Goal: Answer question/provide support: Share knowledge or assist other users

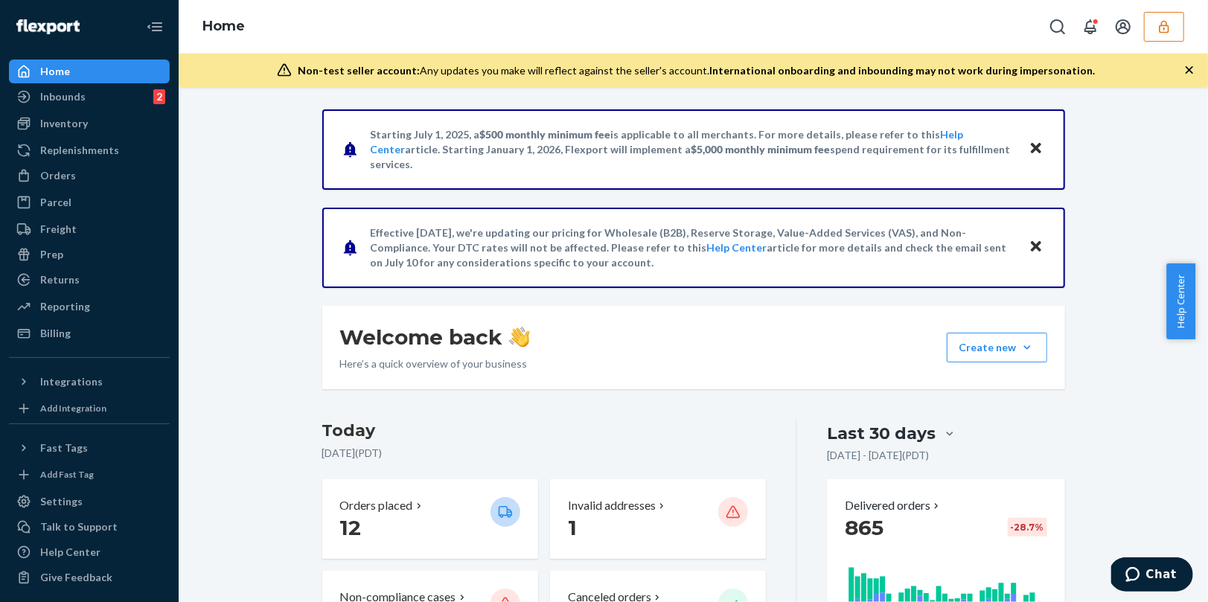
click at [1180, 28] on button "button" at bounding box center [1164, 27] width 40 height 30
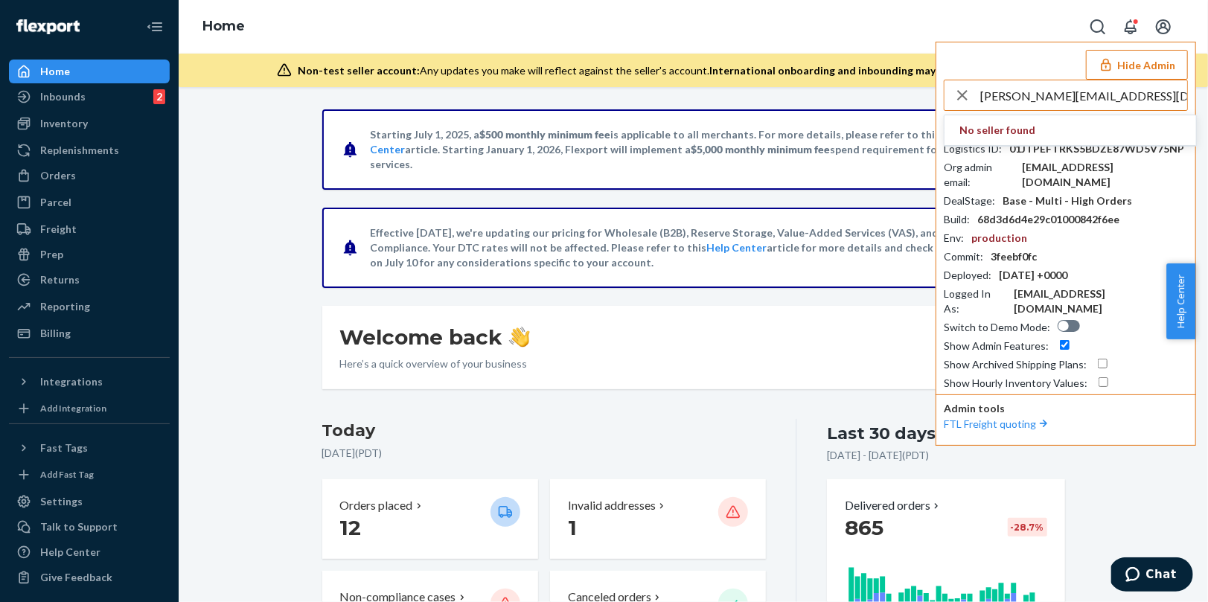
click at [1027, 95] on input "[PERSON_NAME][EMAIL_ADDRESS][DOMAIN_NAME]" at bounding box center [1083, 95] width 207 height 30
click at [1084, 98] on input "deveshmaticrobots.com" at bounding box center [1083, 95] width 207 height 30
click at [1037, 92] on input "deveshmaticrobotscom" at bounding box center [1083, 95] width 207 height 30
click at [1041, 94] on input "deveshmaticrobotscom" at bounding box center [1083, 95] width 207 height 30
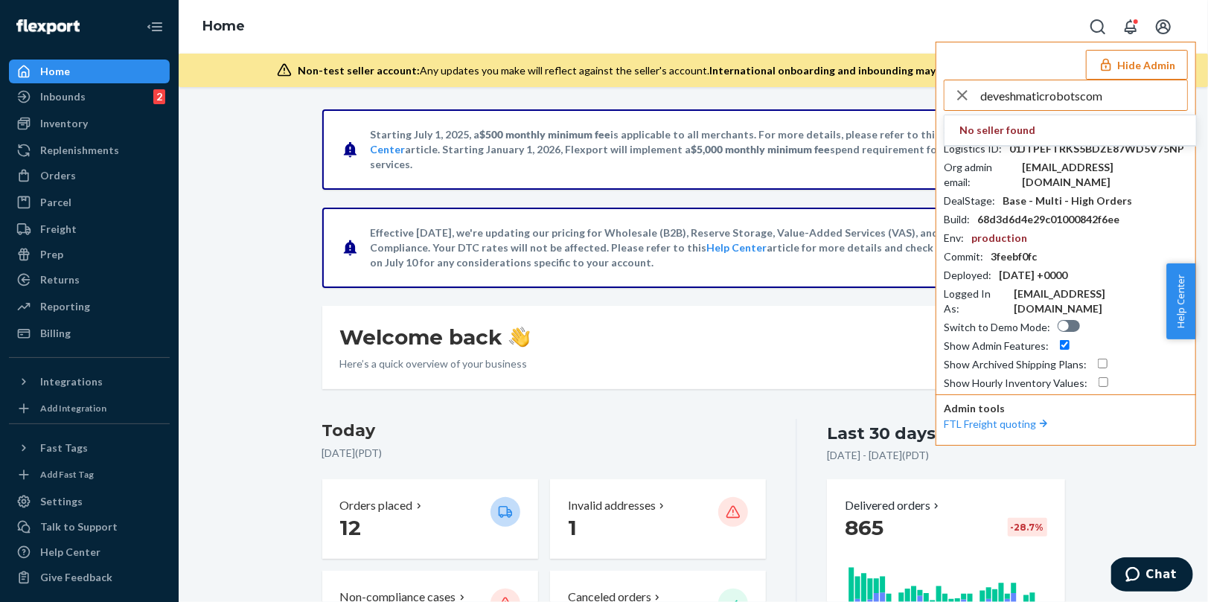
click at [1041, 94] on input "deveshmaticrobotscom" at bounding box center [1083, 95] width 207 height 30
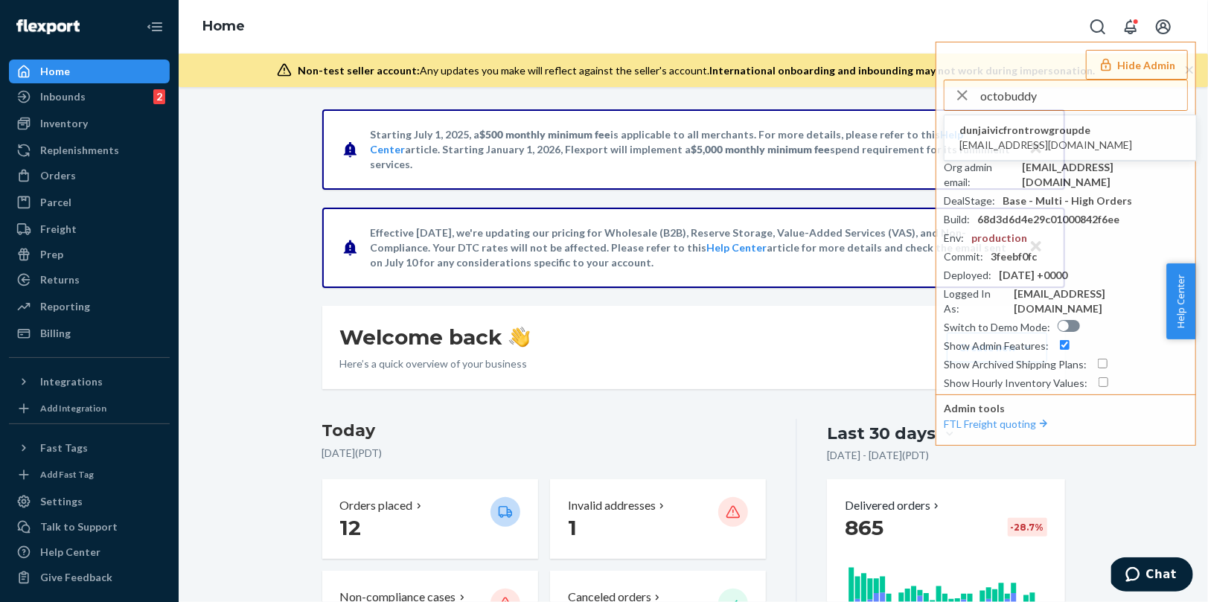
type input "octobuddy"
click at [995, 120] on li "dunjaivicfrontrowgroupde accounting@octobuddyofficial.com" at bounding box center [1071, 137] width 252 height 45
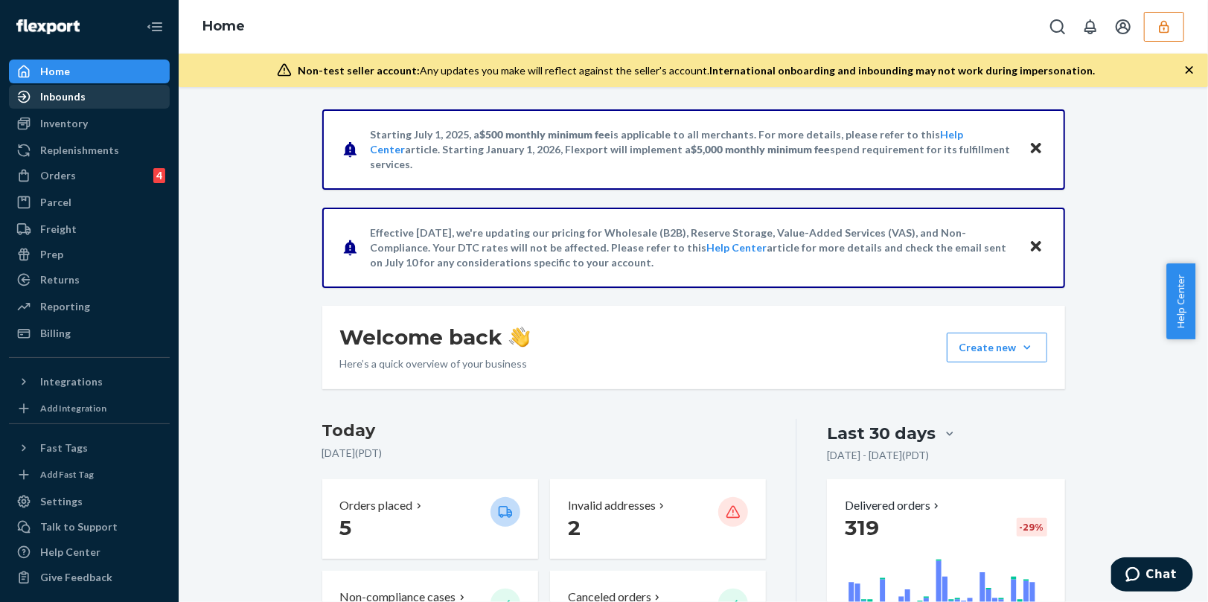
click at [98, 101] on div "Inbounds" at bounding box center [89, 96] width 158 height 21
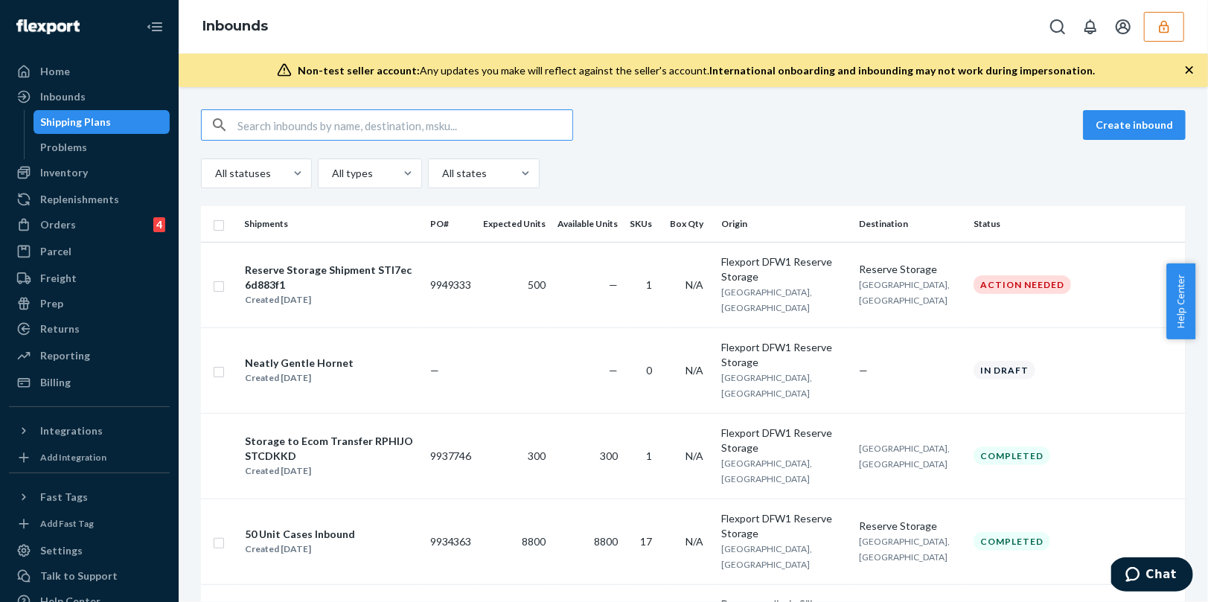
click at [1169, 30] on icon "button" at bounding box center [1164, 26] width 15 height 15
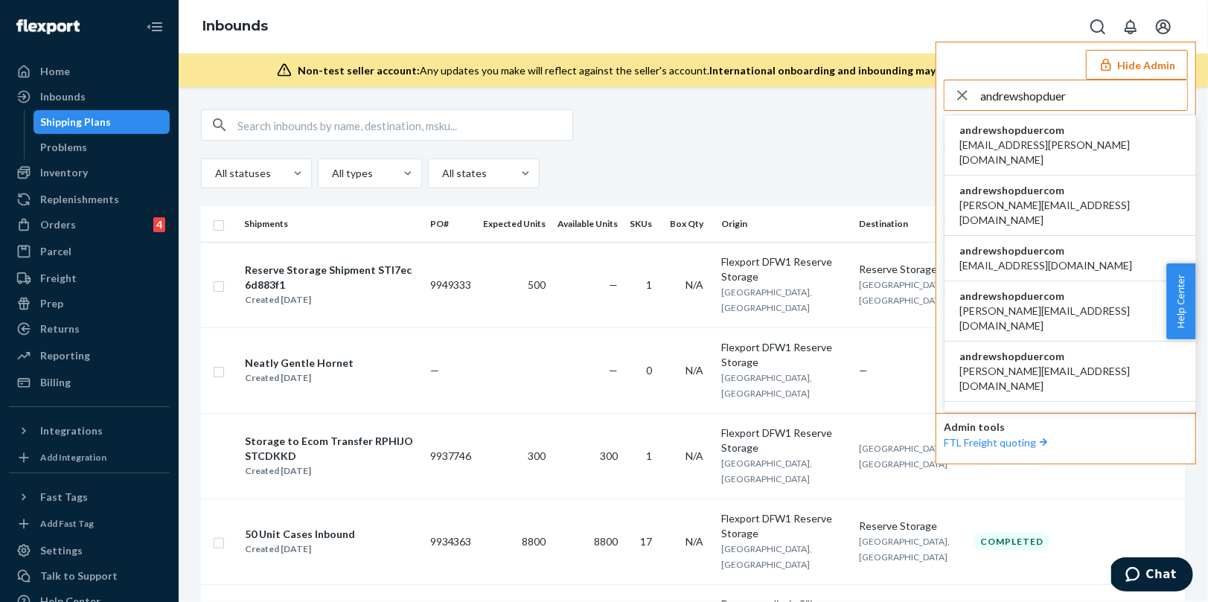
type input "andrewshopduer"
click at [1025, 183] on span "andrewshopduercom" at bounding box center [1070, 190] width 222 height 15
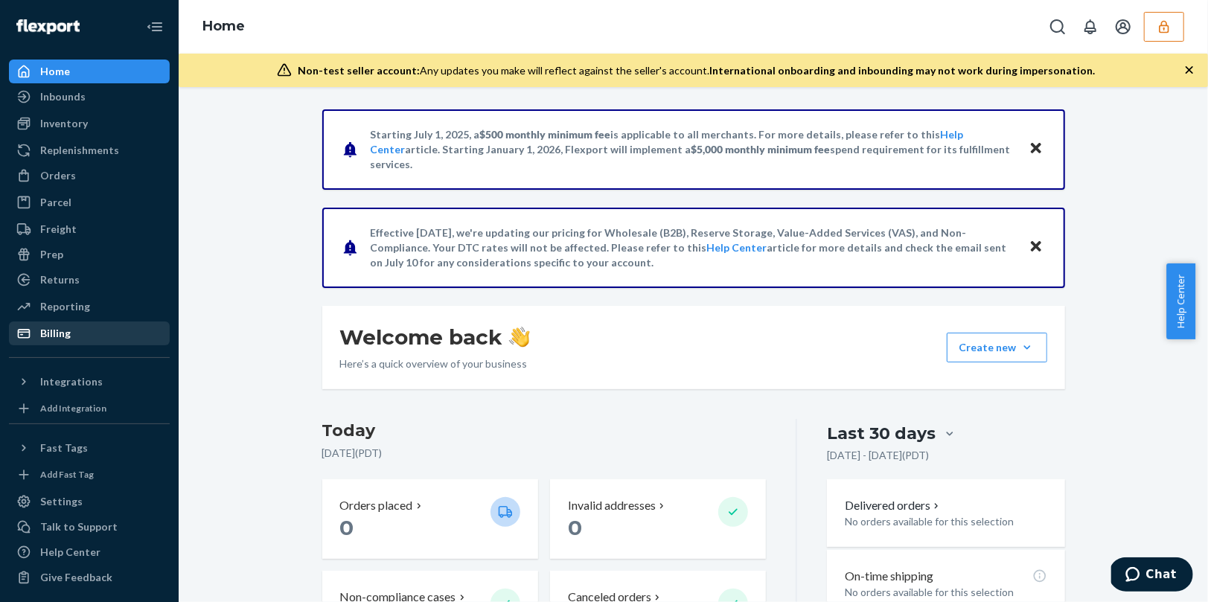
click at [44, 331] on div "Billing" at bounding box center [55, 333] width 31 height 15
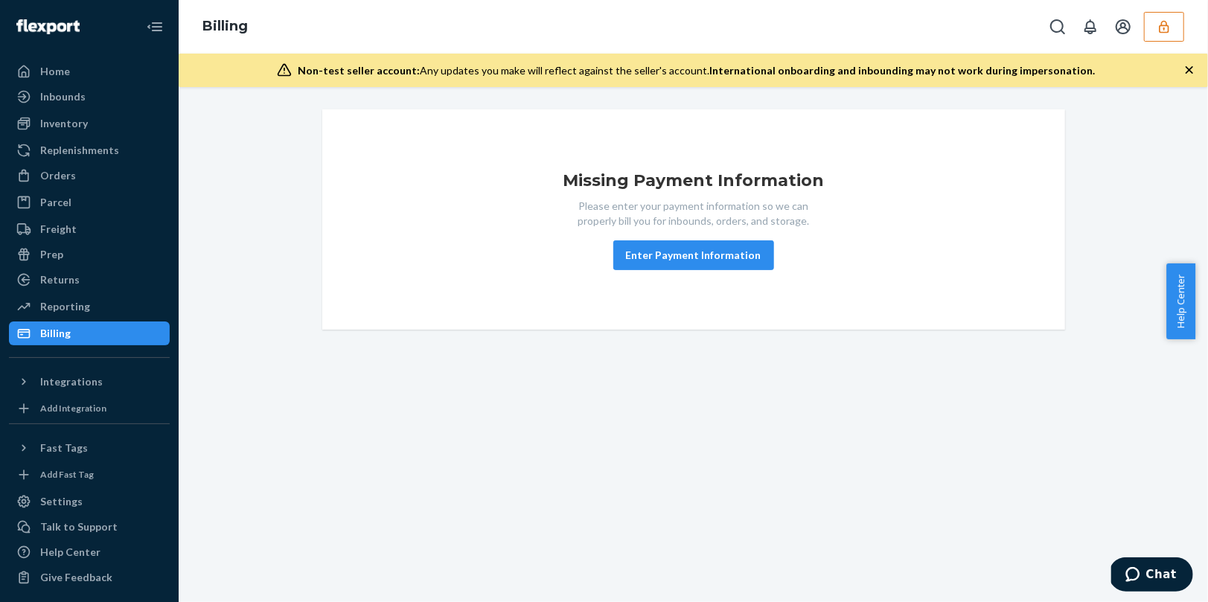
click at [1166, 29] on icon "button" at bounding box center [1164, 26] width 15 height 15
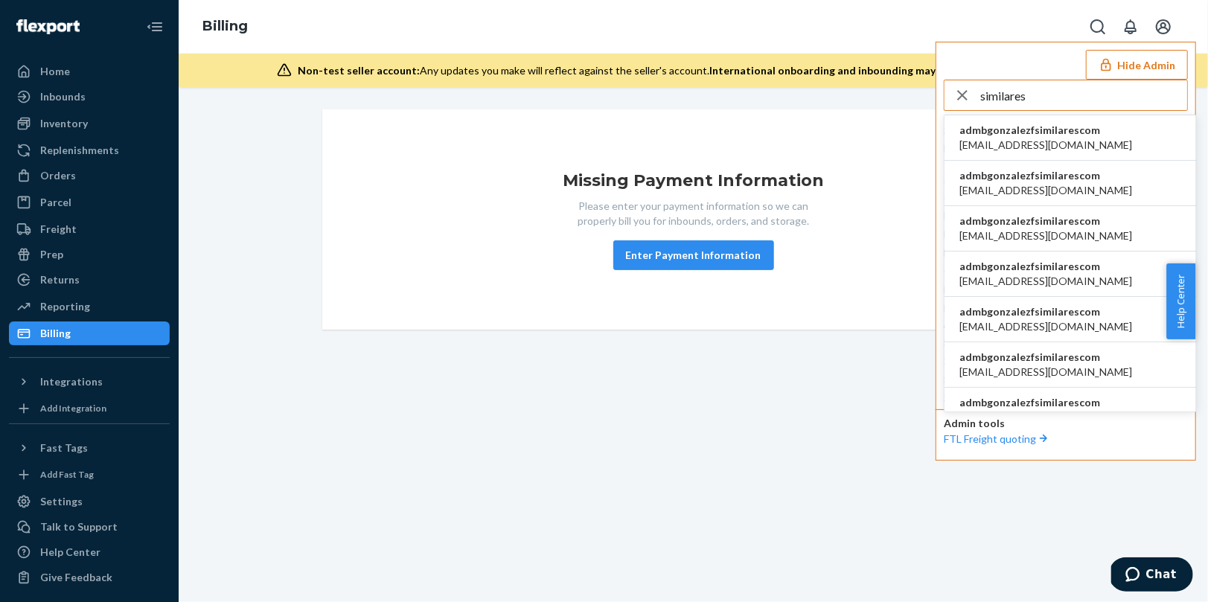
type input "similares"
click at [1033, 130] on span "admbgonzalezfsimilarescom" at bounding box center [1045, 130] width 173 height 15
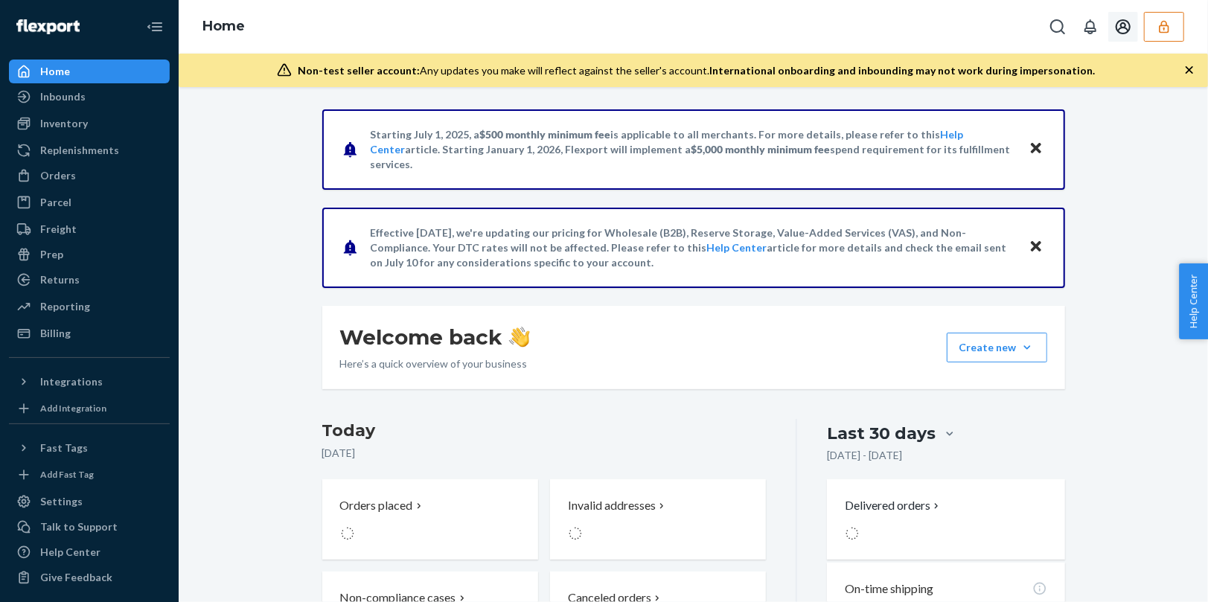
click at [1180, 36] on button "button" at bounding box center [1164, 27] width 40 height 30
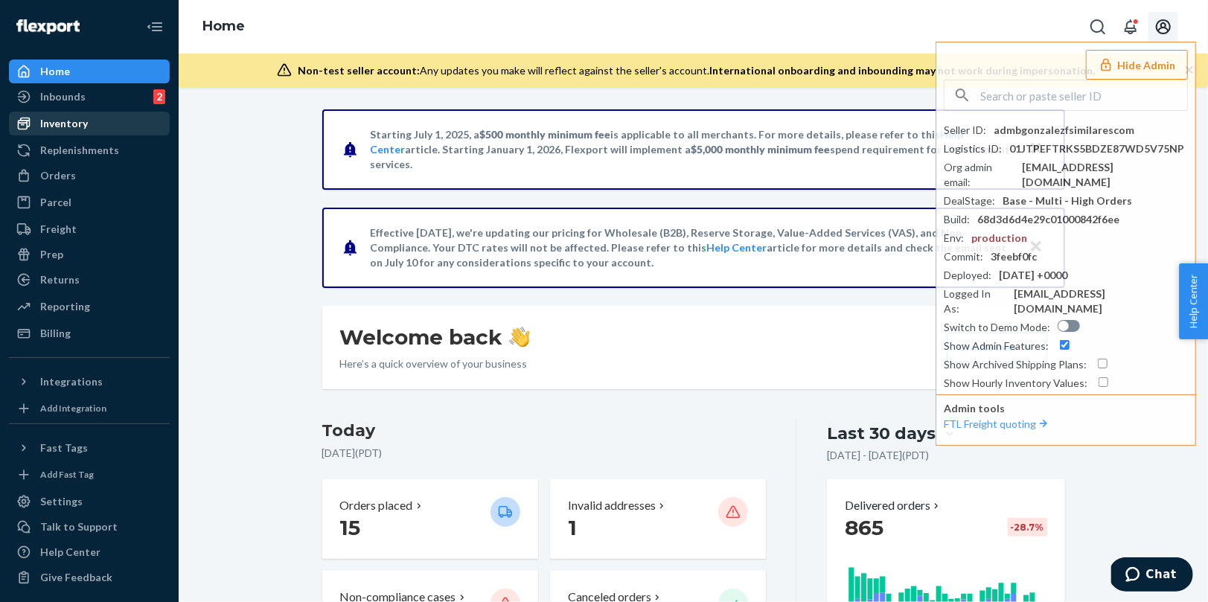
click at [59, 122] on div "Inventory" at bounding box center [64, 123] width 48 height 15
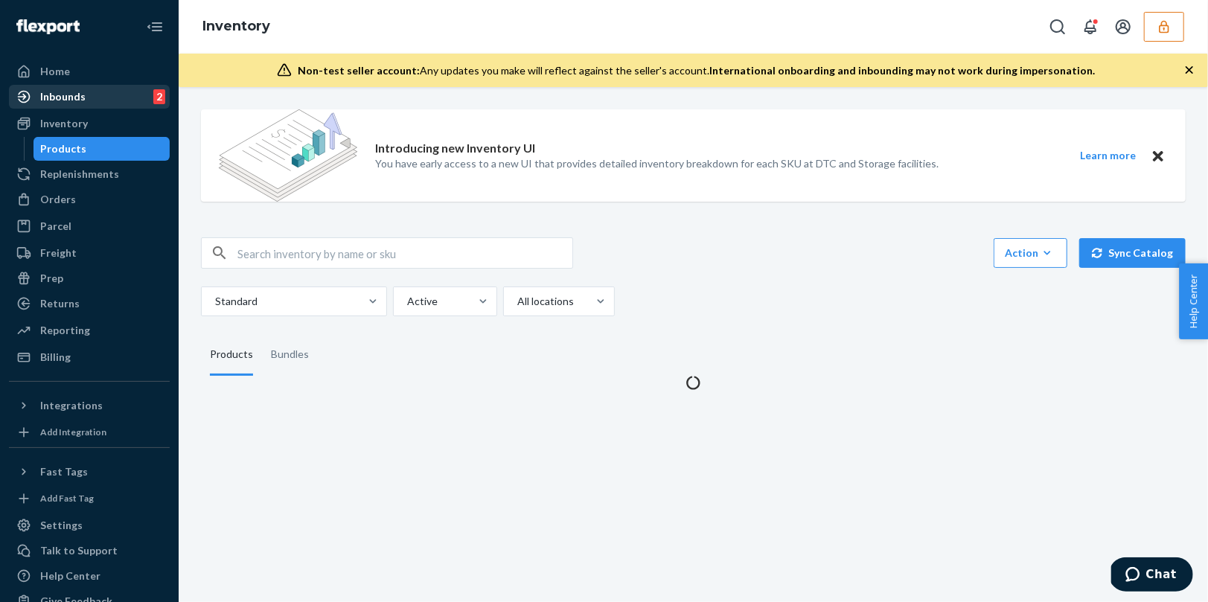
click at [69, 87] on div "Inbounds 2" at bounding box center [89, 96] width 158 height 21
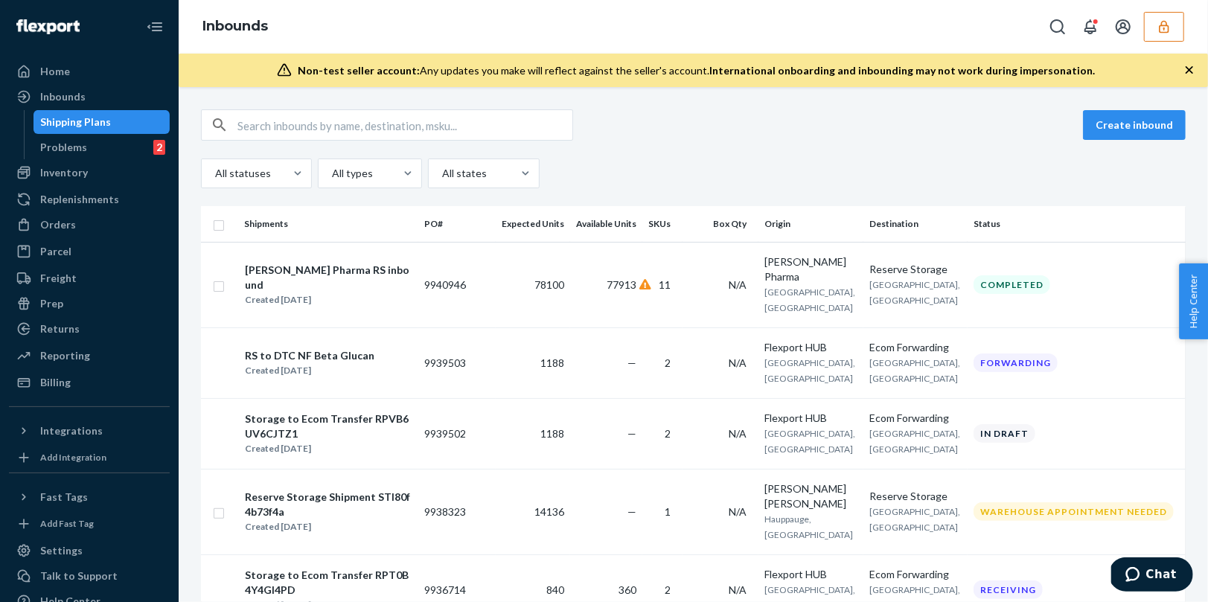
click at [767, 165] on div "All statuses All types All states" at bounding box center [693, 174] width 985 height 30
click at [874, 146] on div "Create inbound All statuses All types All states" at bounding box center [693, 148] width 985 height 79
click at [67, 152] on div "Problems" at bounding box center [64, 147] width 47 height 15
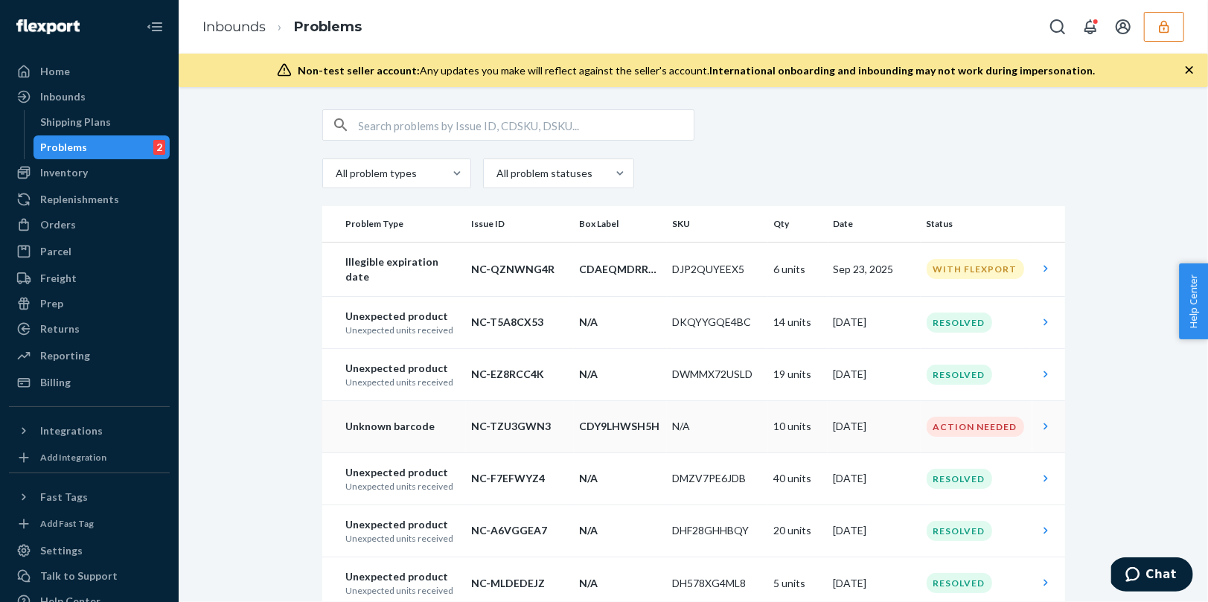
click at [396, 432] on td "Unknown barcode" at bounding box center [394, 426] width 144 height 52
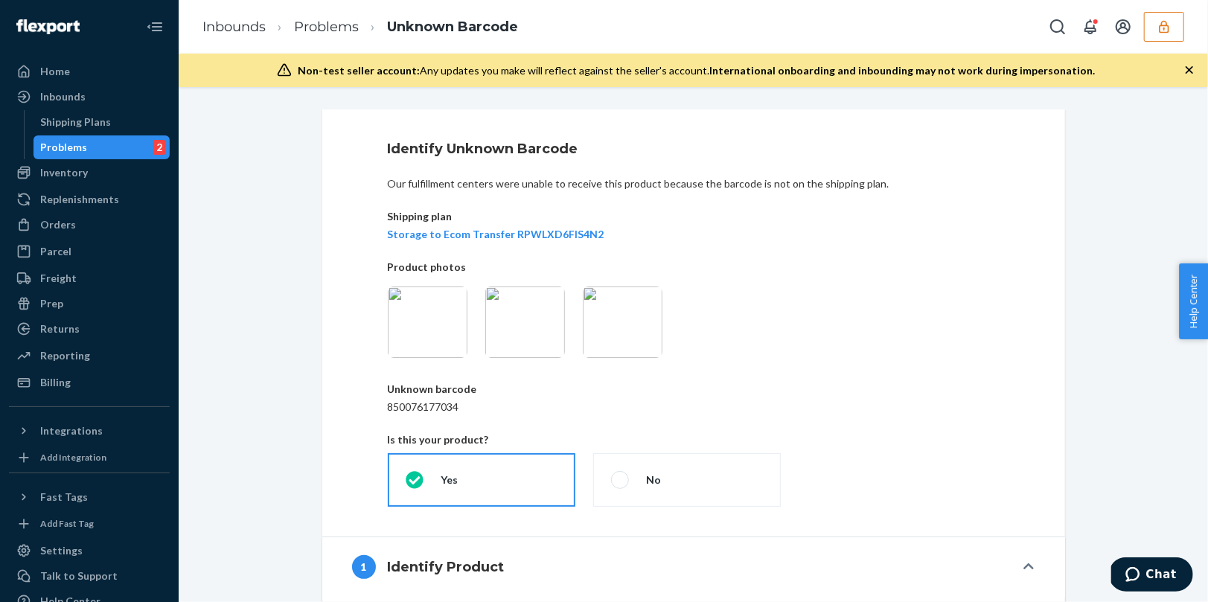
click at [810, 263] on p "Product photos" at bounding box center [694, 267] width 612 height 15
click at [416, 325] on img at bounding box center [428, 322] width 80 height 71
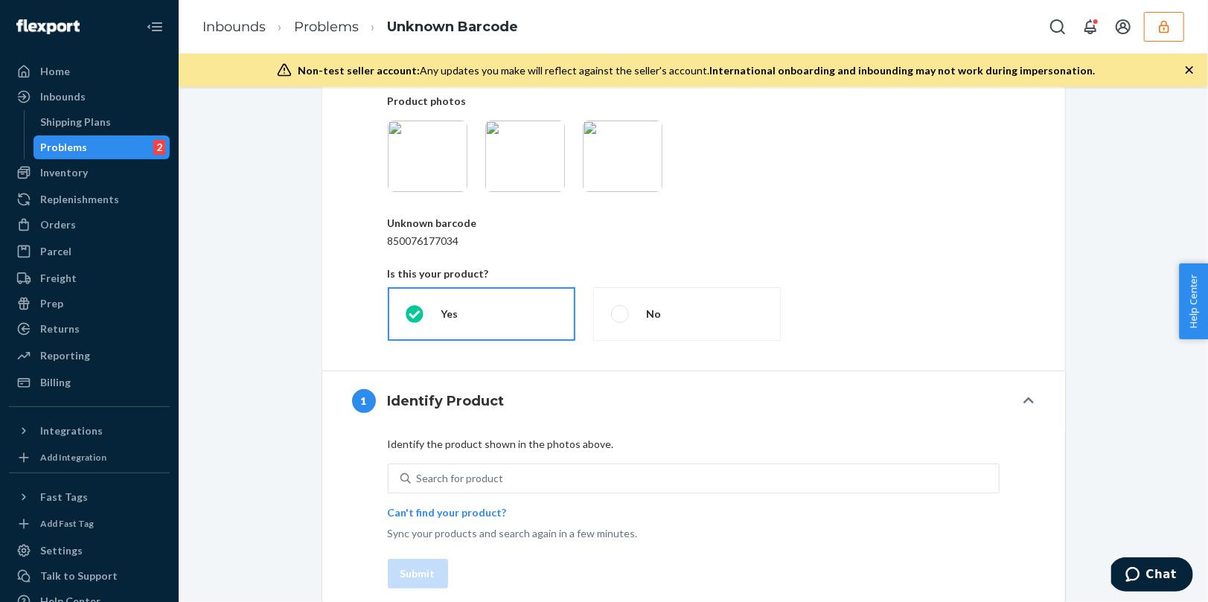
scroll to position [235, 0]
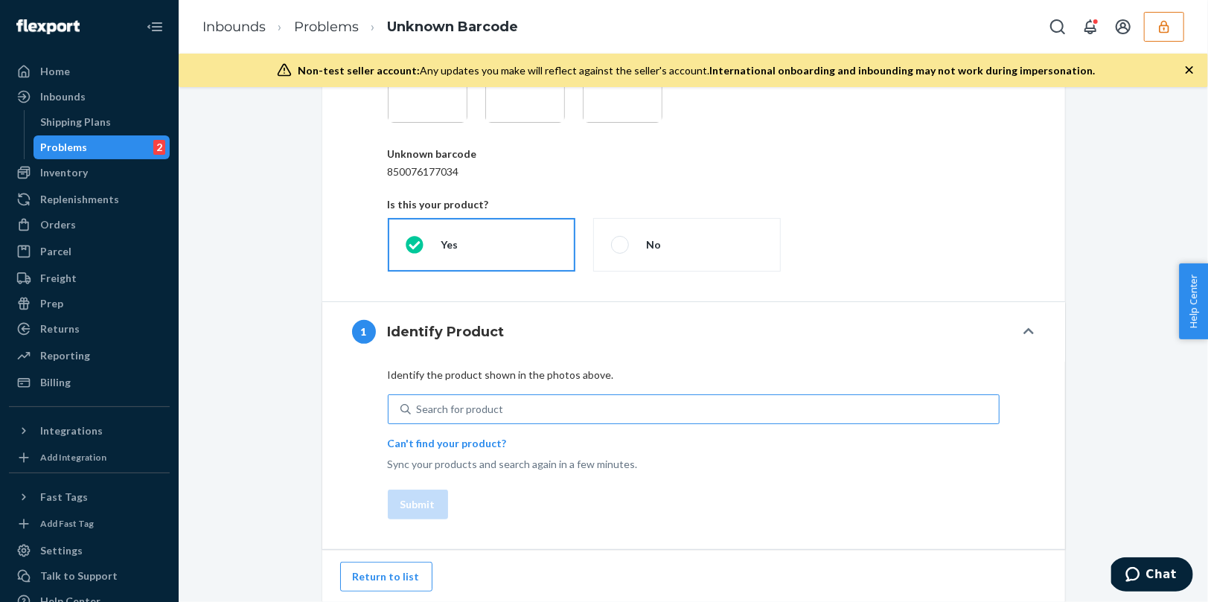
click at [493, 416] on div "Search for product" at bounding box center [705, 409] width 588 height 27
click at [418, 416] on input "Search for product" at bounding box center [417, 409] width 1 height 15
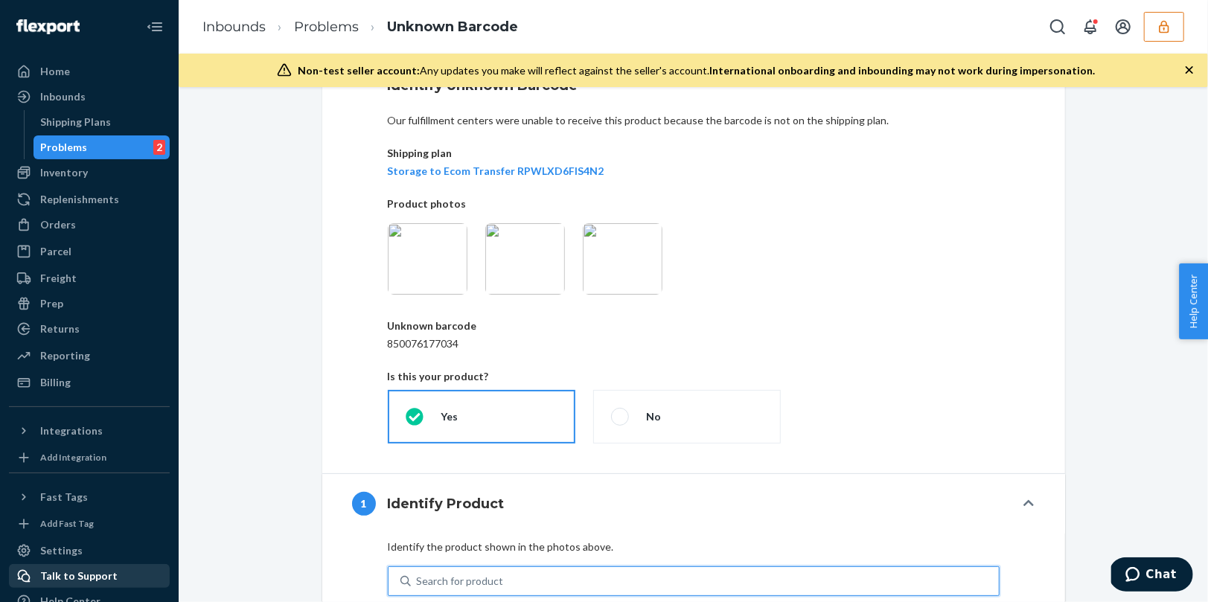
scroll to position [52, 0]
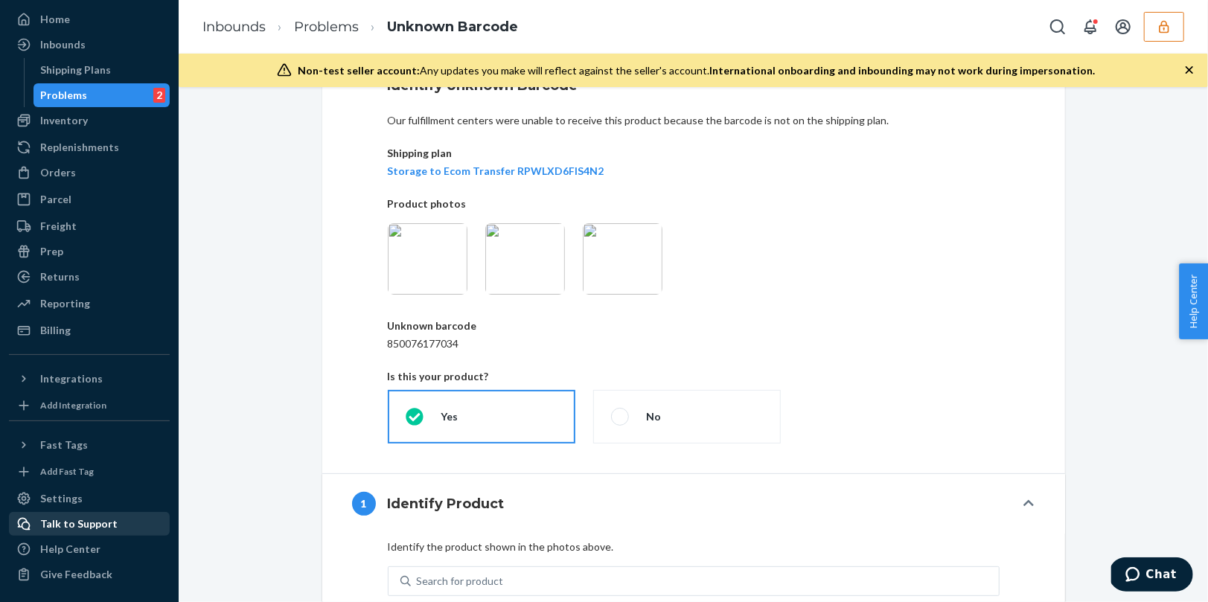
click at [65, 524] on div "Talk to Support" at bounding box center [78, 524] width 77 height 15
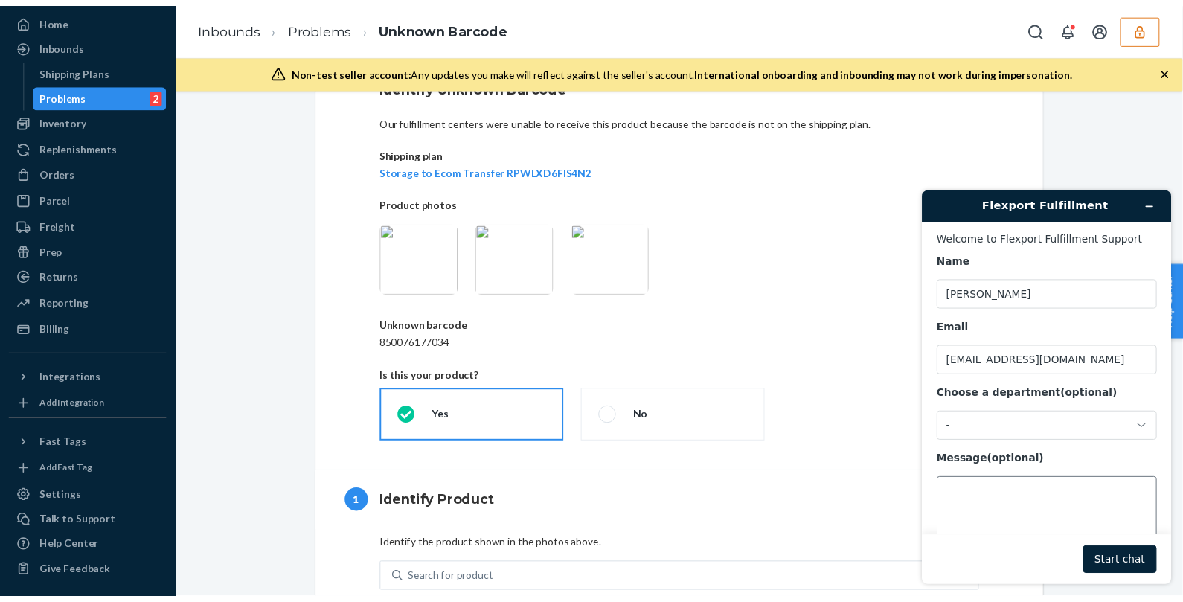
scroll to position [45, 0]
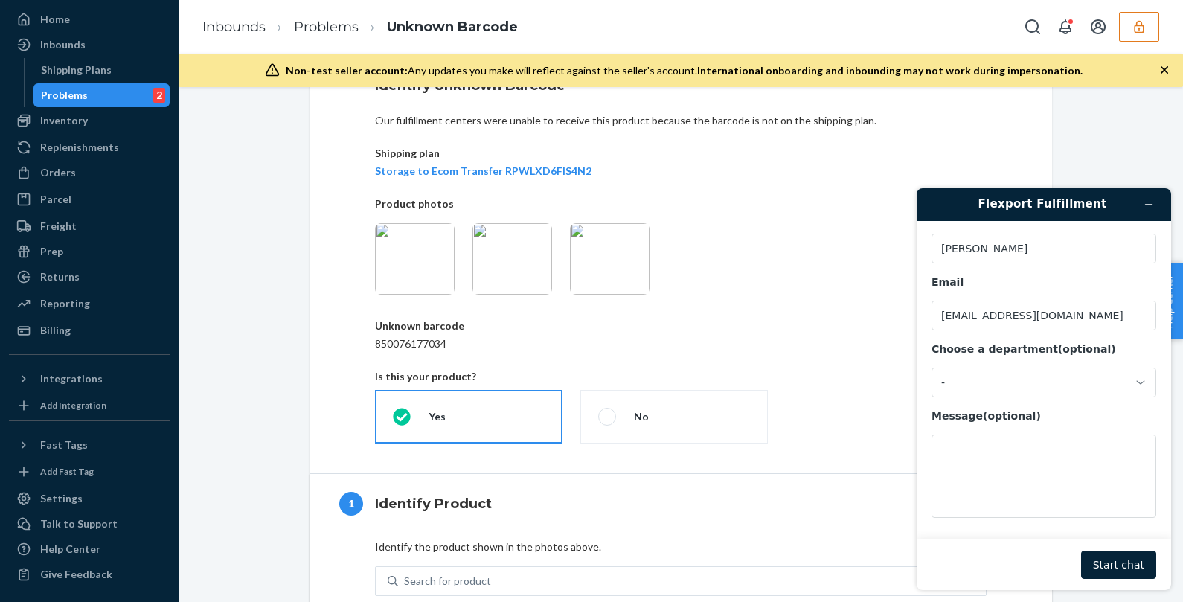
click at [846, 458] on div "Identify Unknown Barcode Our fulfillment centers were unable to receive this pr…" at bounding box center [681, 259] width 743 height 427
click at [1150, 205] on icon "Minimize widget" at bounding box center [1149, 205] width 7 height 0
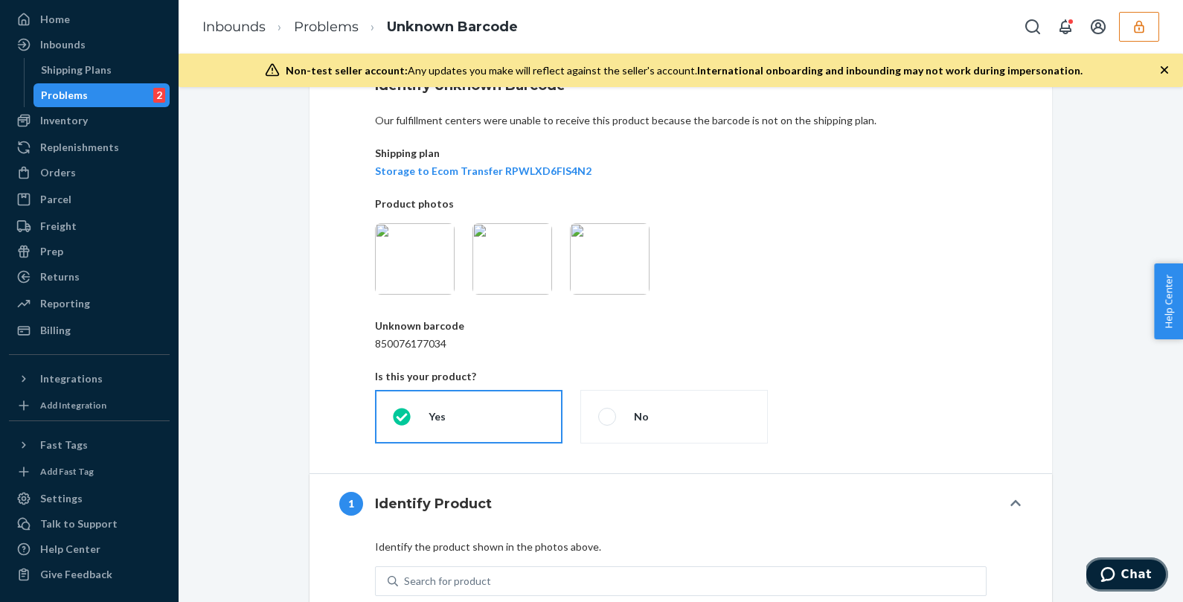
click at [1124, 576] on span "Chat" at bounding box center [1137, 574] width 31 height 13
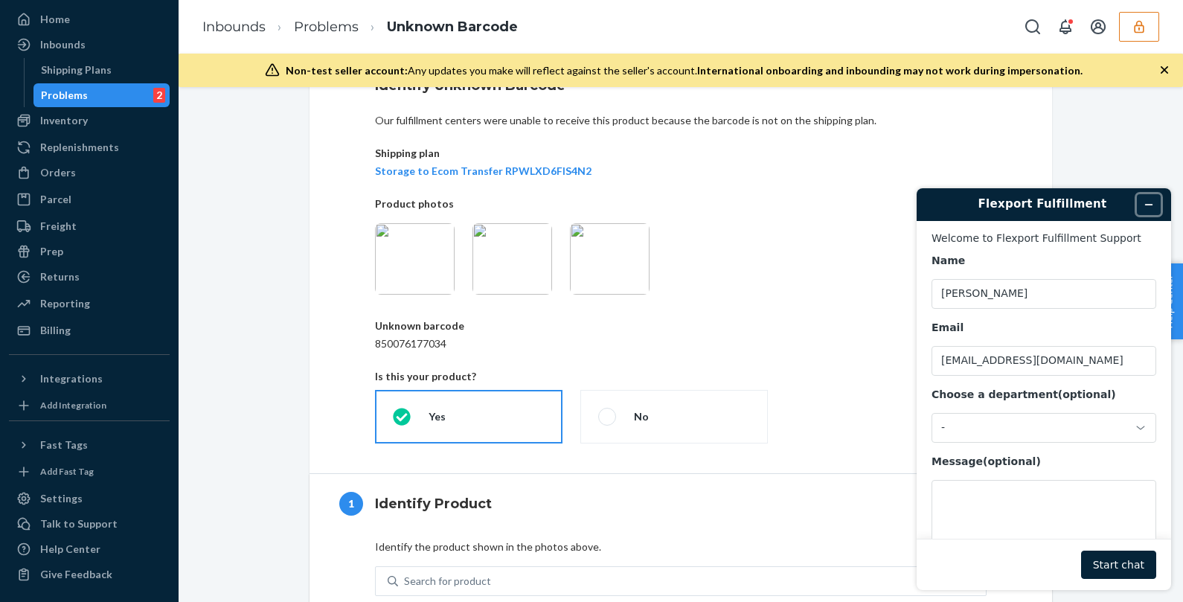
click at [1150, 205] on icon "Minimize widget" at bounding box center [1149, 205] width 7 height 0
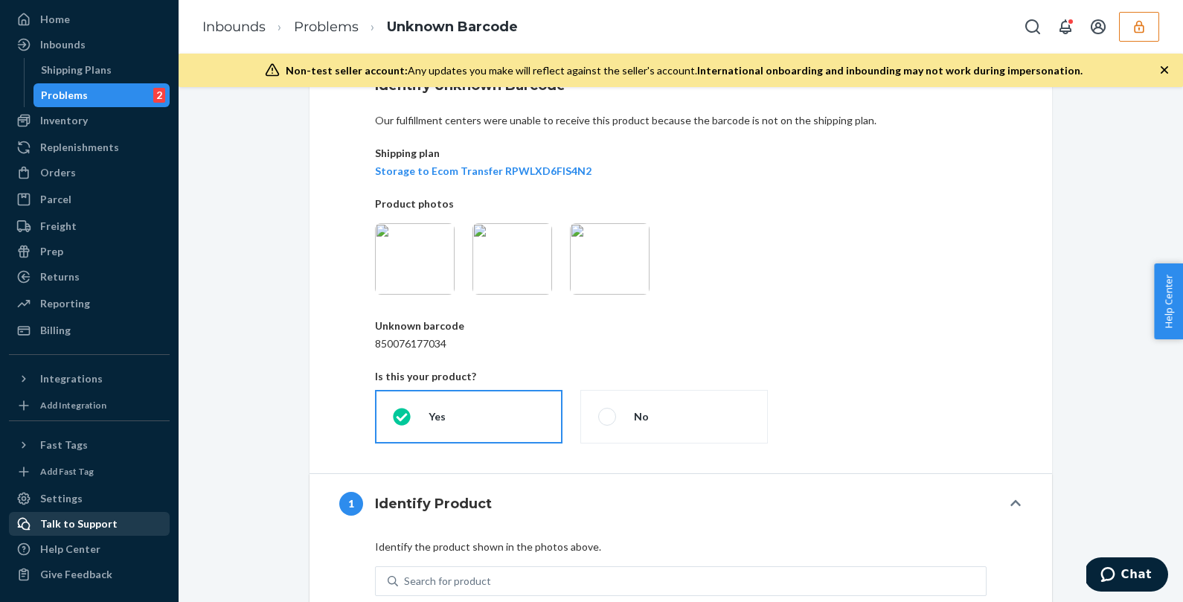
click at [74, 518] on div "Talk to Support" at bounding box center [78, 524] width 77 height 15
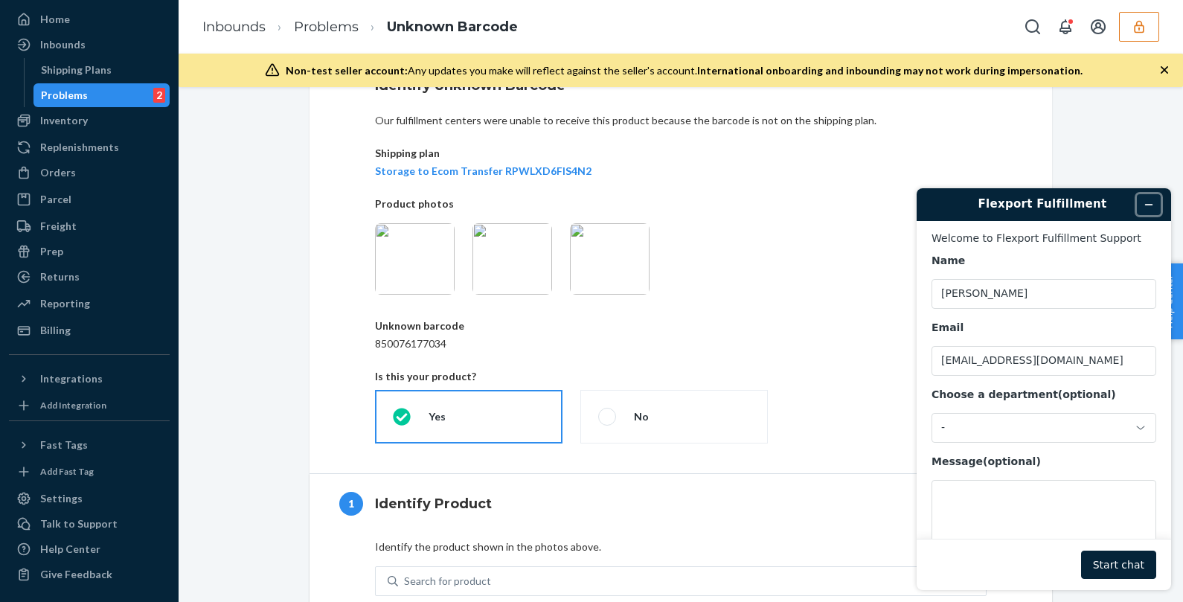
click at [1151, 206] on icon "Minimize widget" at bounding box center [1149, 204] width 10 height 10
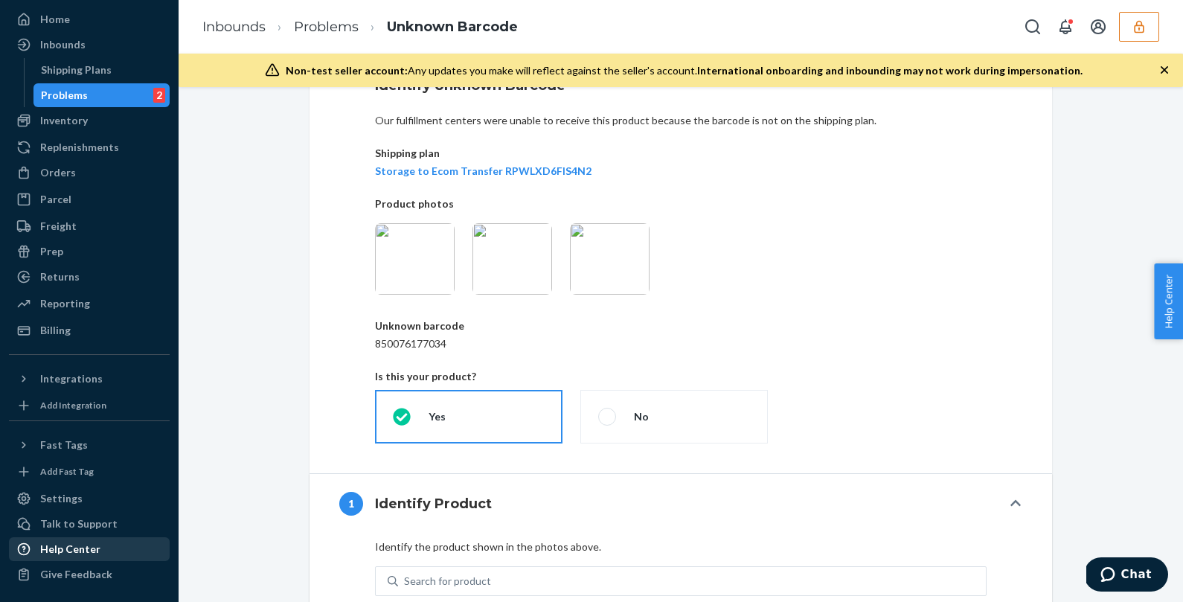
click at [67, 544] on div "Help Center" at bounding box center [70, 549] width 60 height 15
click at [61, 550] on div "Help Center" at bounding box center [70, 549] width 60 height 15
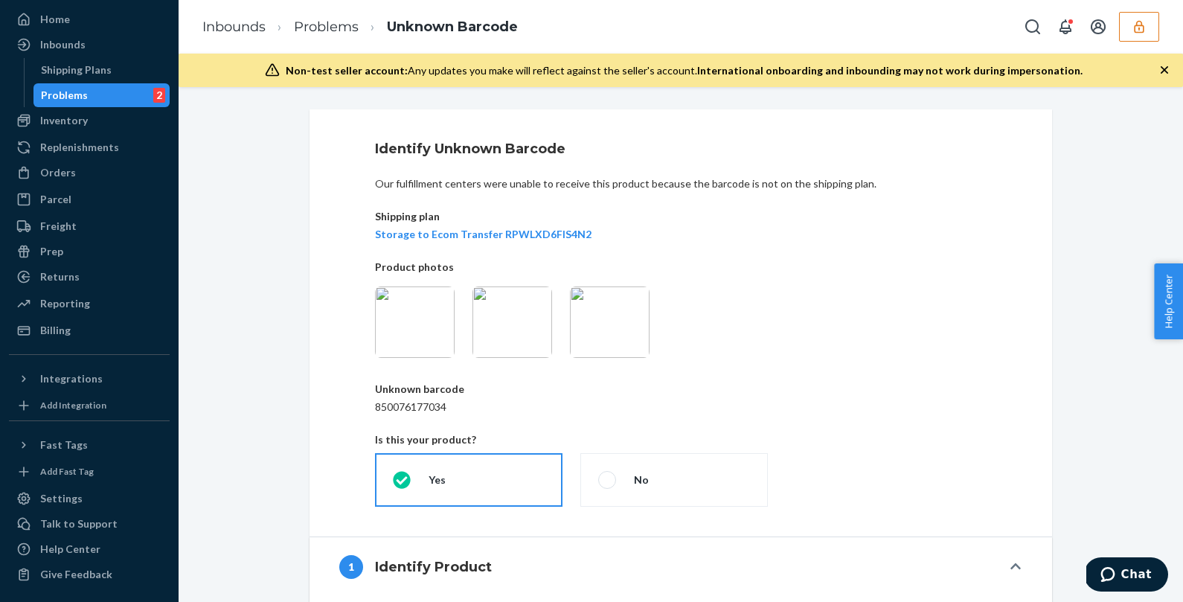
click at [98, 95] on div "Problems 2" at bounding box center [102, 95] width 134 height 21
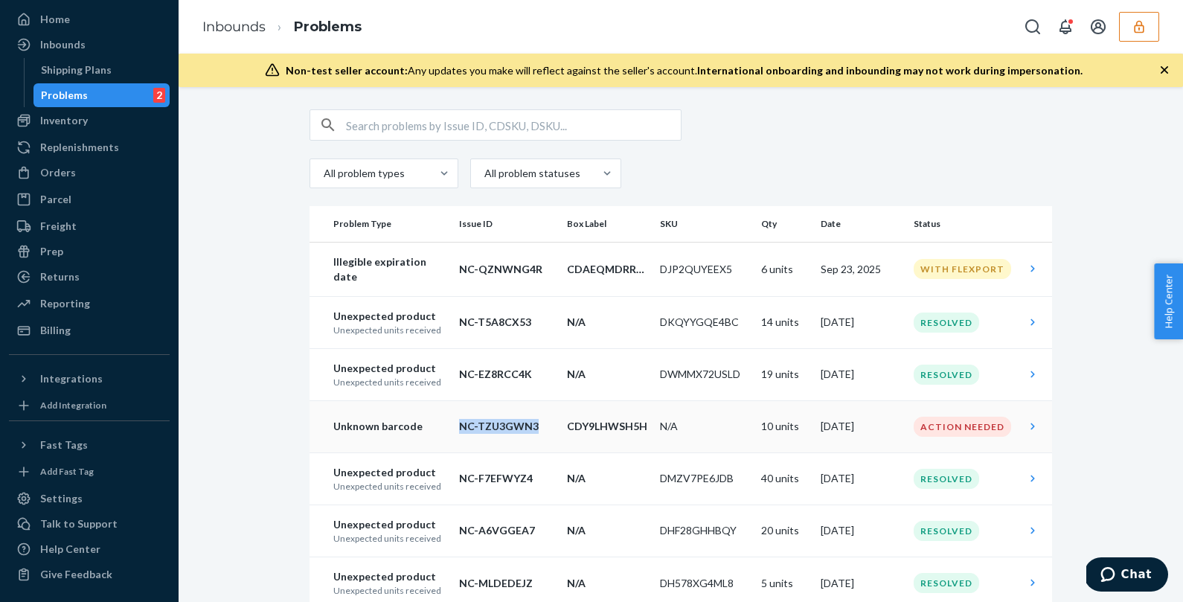
copy tr "NC-TZU3GWN3"
drag, startPoint x: 536, startPoint y: 422, endPoint x: 438, endPoint y: 424, distance: 98.3
click at [438, 424] on tr "Unknown barcode NC-TZU3GWN3 CDY9LHWSH5H N/A 10 units Sep 22, 2025 Action Needed" at bounding box center [681, 426] width 743 height 52
click at [605, 432] on td "CDY9LHWSH5H" at bounding box center [607, 426] width 93 height 52
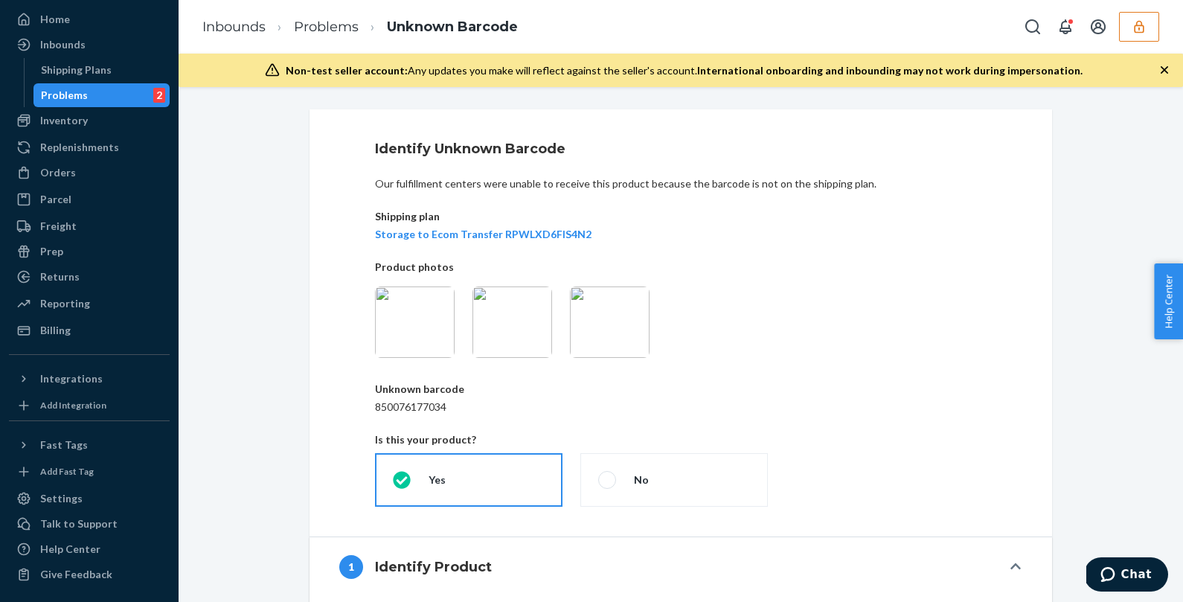
click at [511, 332] on img at bounding box center [513, 322] width 80 height 71
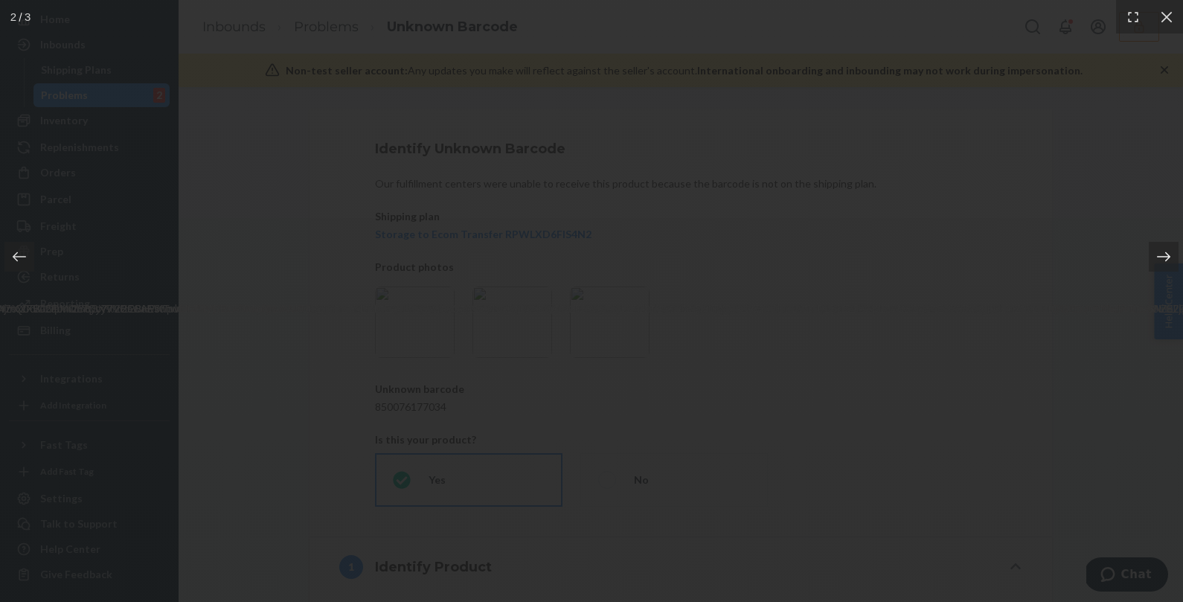
click at [1162, 259] on icon at bounding box center [1164, 256] width 15 height 15
click at [1165, 255] on icon at bounding box center [1164, 256] width 15 height 15
click at [1163, 252] on icon at bounding box center [1164, 256] width 15 height 15
click at [1162, 256] on icon at bounding box center [1163, 257] width 13 height 10
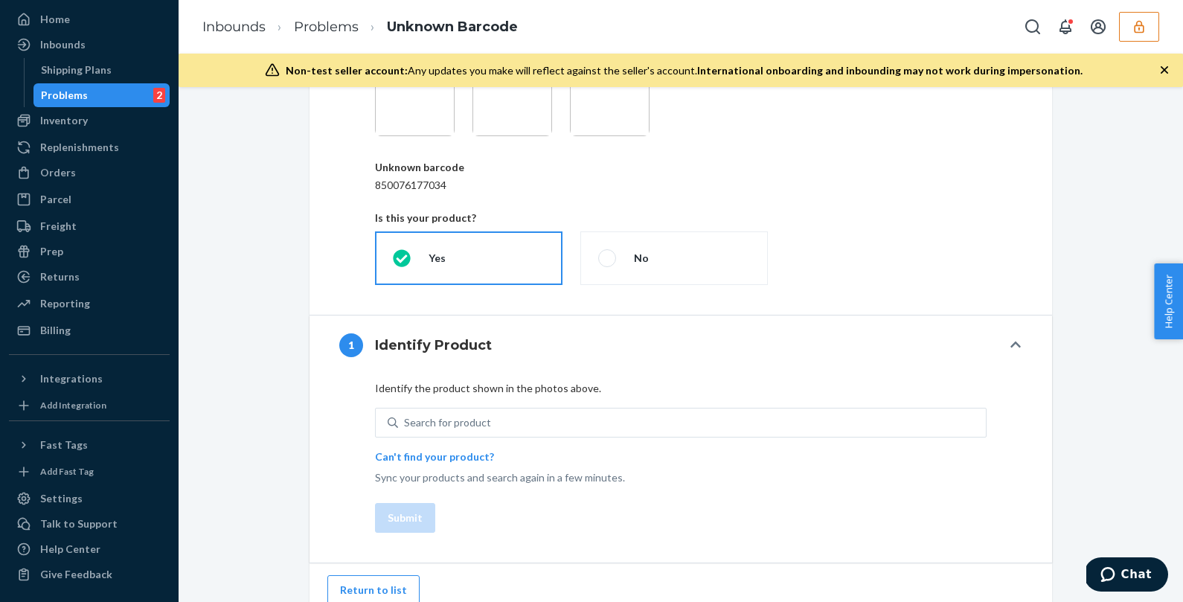
scroll to position [235, 0]
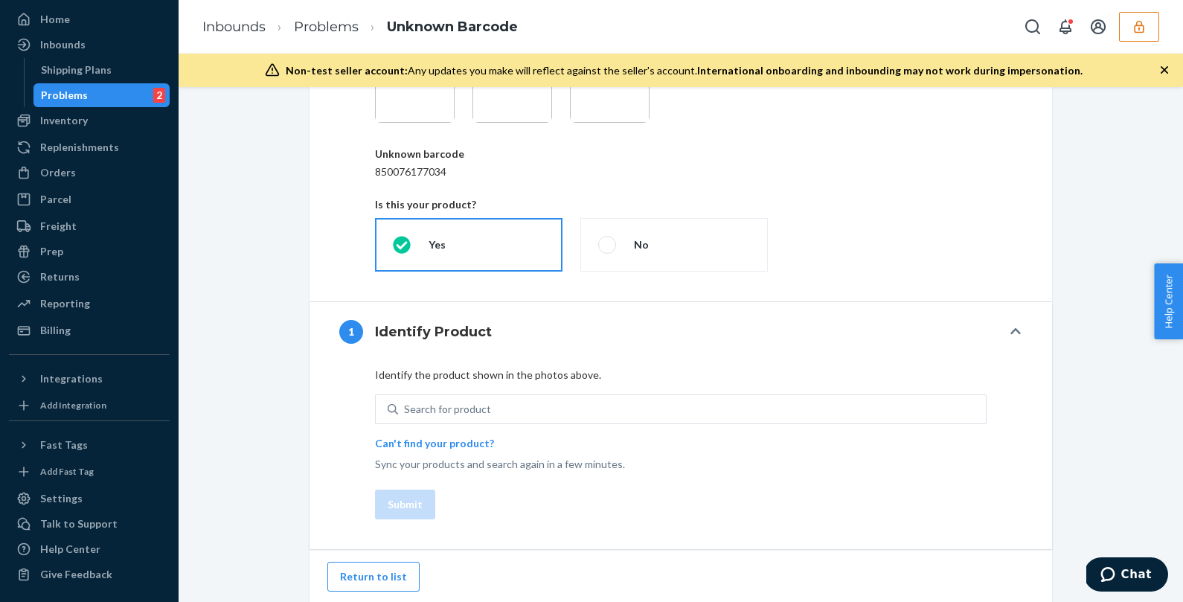
click at [116, 95] on div "Problems 2" at bounding box center [102, 95] width 134 height 21
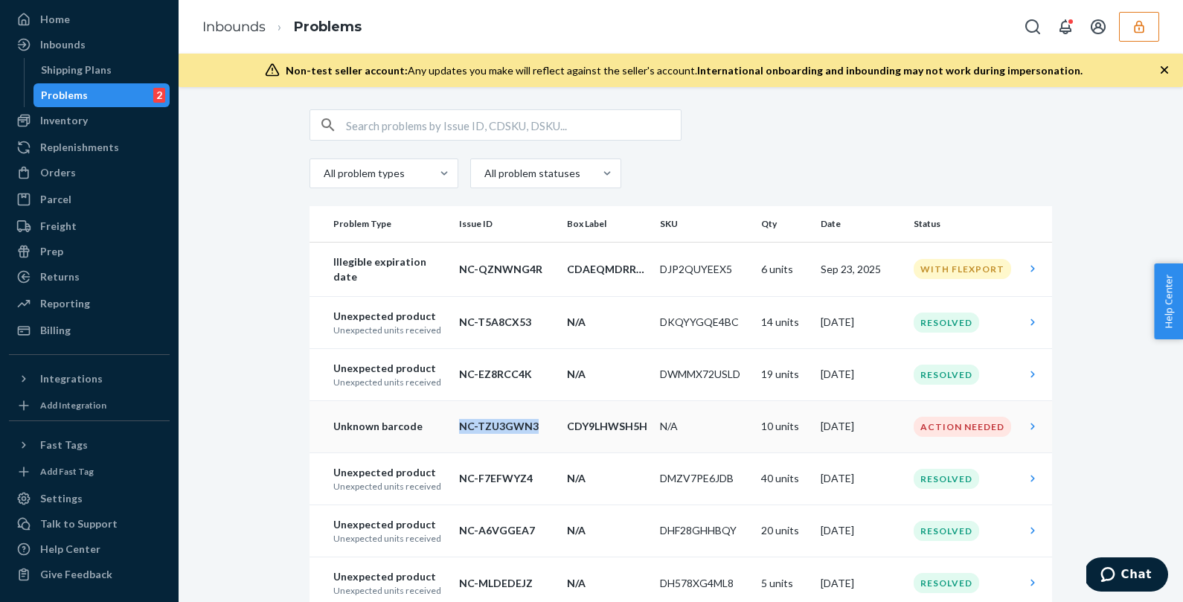
drag, startPoint x: 537, startPoint y: 427, endPoint x: 447, endPoint y: 427, distance: 90.1
click at [453, 427] on td "NC-TZU3GWN3" at bounding box center [507, 426] width 108 height 52
copy p "NC-TZU3GWN3"
drag, startPoint x: 532, startPoint y: 426, endPoint x: 450, endPoint y: 425, distance: 82.6
click at [453, 425] on td "NC-TZU3GWN3" at bounding box center [507, 426] width 108 height 52
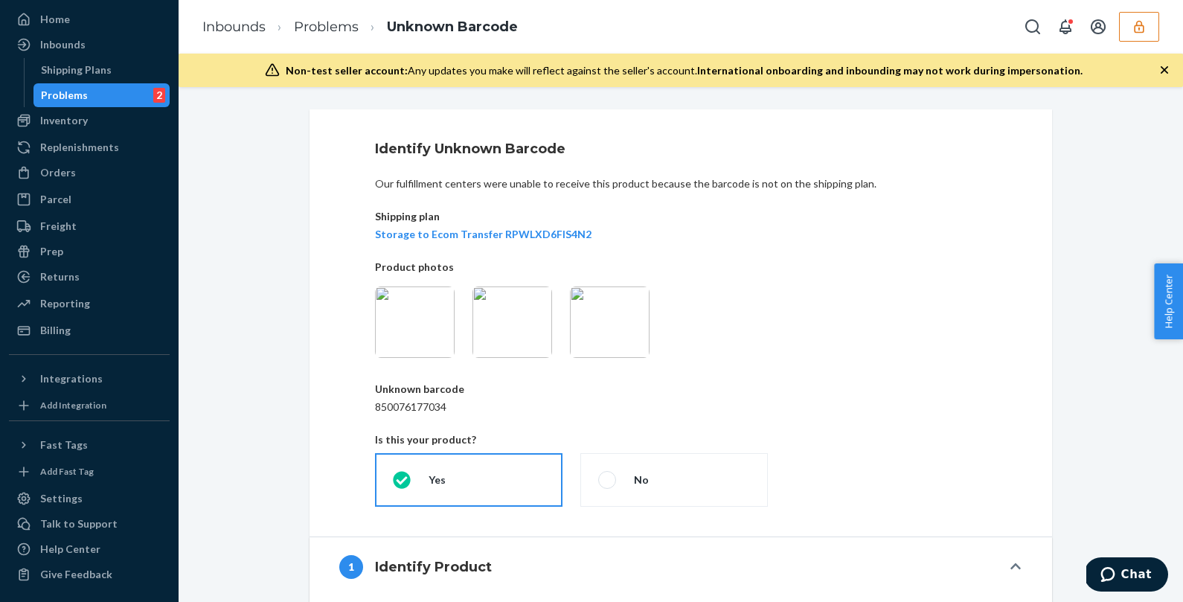
click at [609, 324] on img at bounding box center [610, 322] width 80 height 71
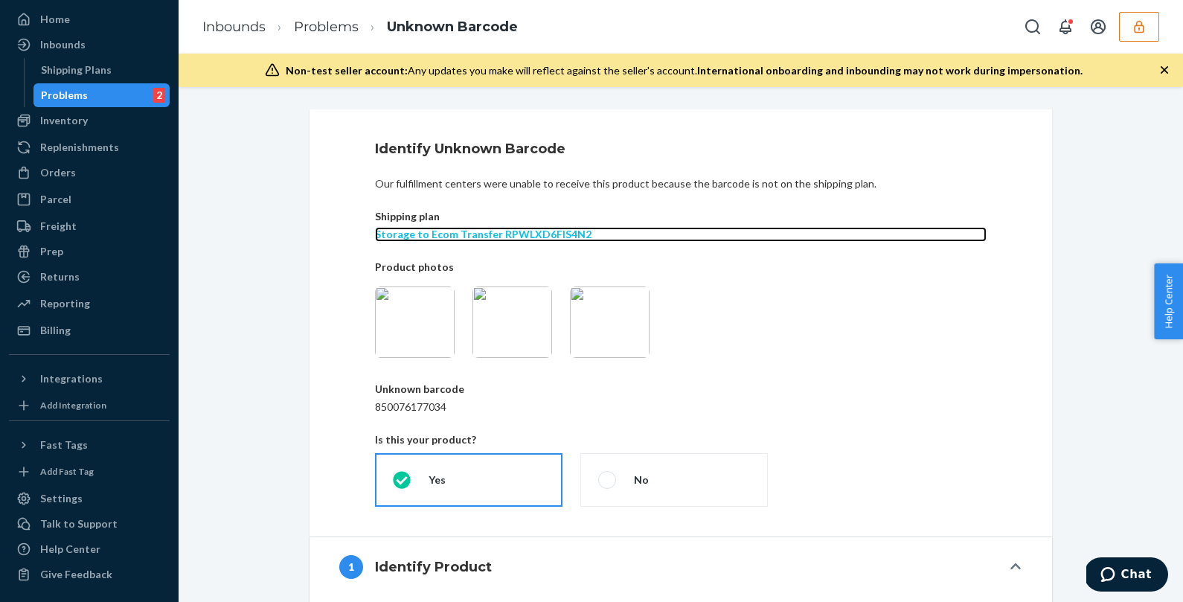
click at [522, 233] on p "Storage to Ecom Transfer RPWLXD6FIS4N2" at bounding box center [681, 234] width 612 height 15
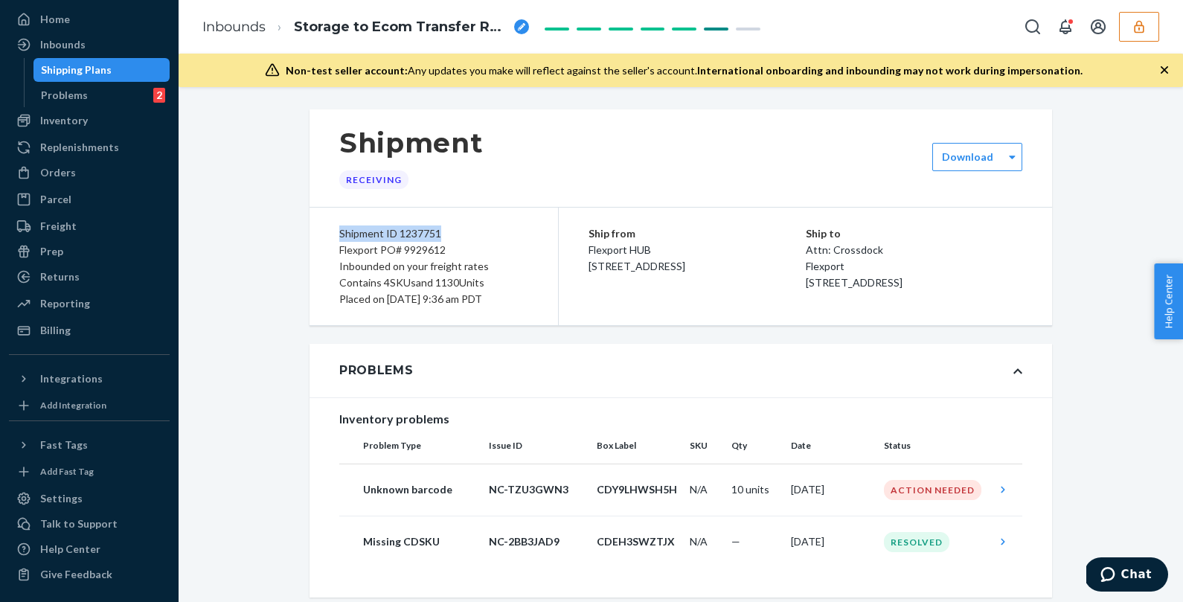
drag, startPoint x: 450, startPoint y: 231, endPoint x: 330, endPoint y: 228, distance: 119.9
click at [330, 228] on div "Shipment ID 1237751 Flexport PO# 9929612 Inbounded on your freight rates Contai…" at bounding box center [434, 267] width 249 height 118
click at [403, 230] on div "Shipment ID 1237751" at bounding box center [433, 234] width 189 height 16
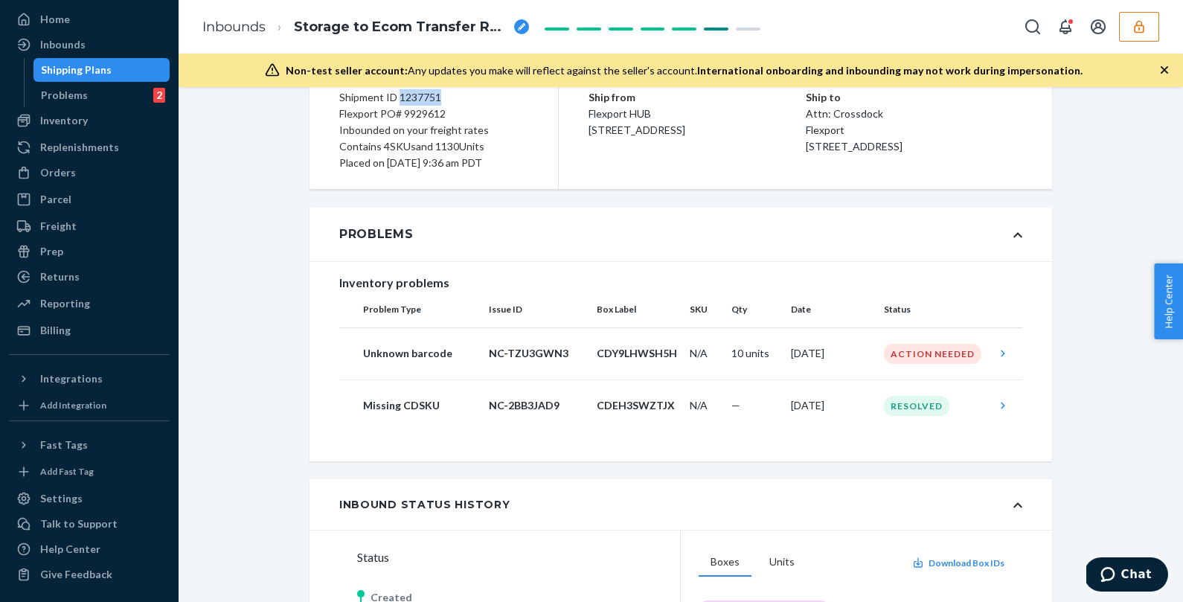
scroll to position [159, 0]
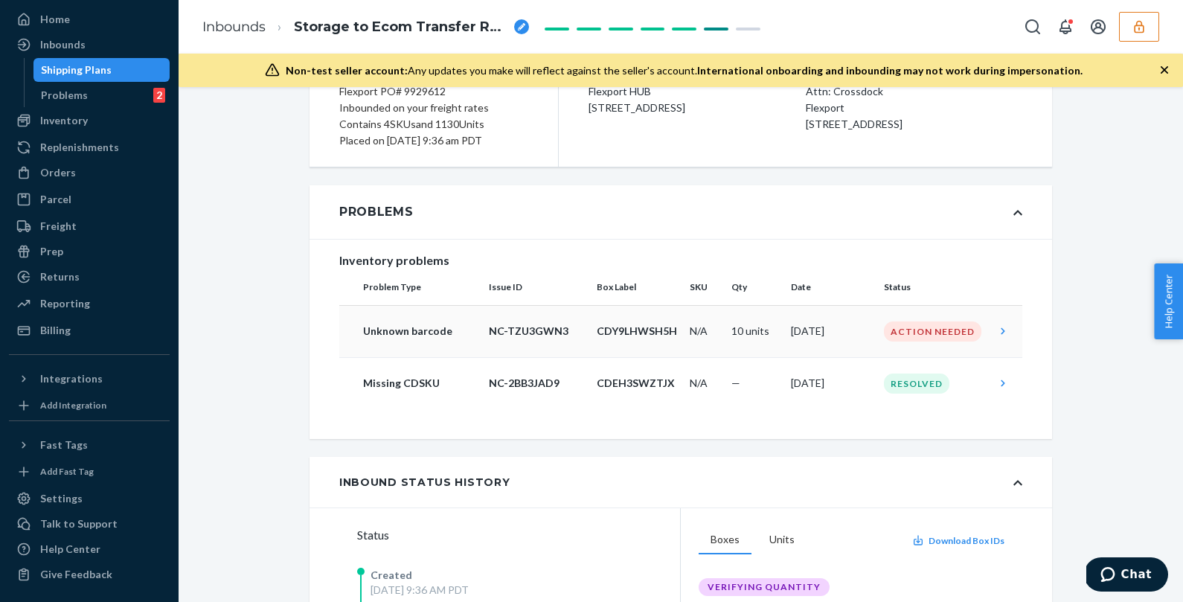
click at [436, 330] on p "Unknown barcode" at bounding box center [420, 331] width 114 height 15
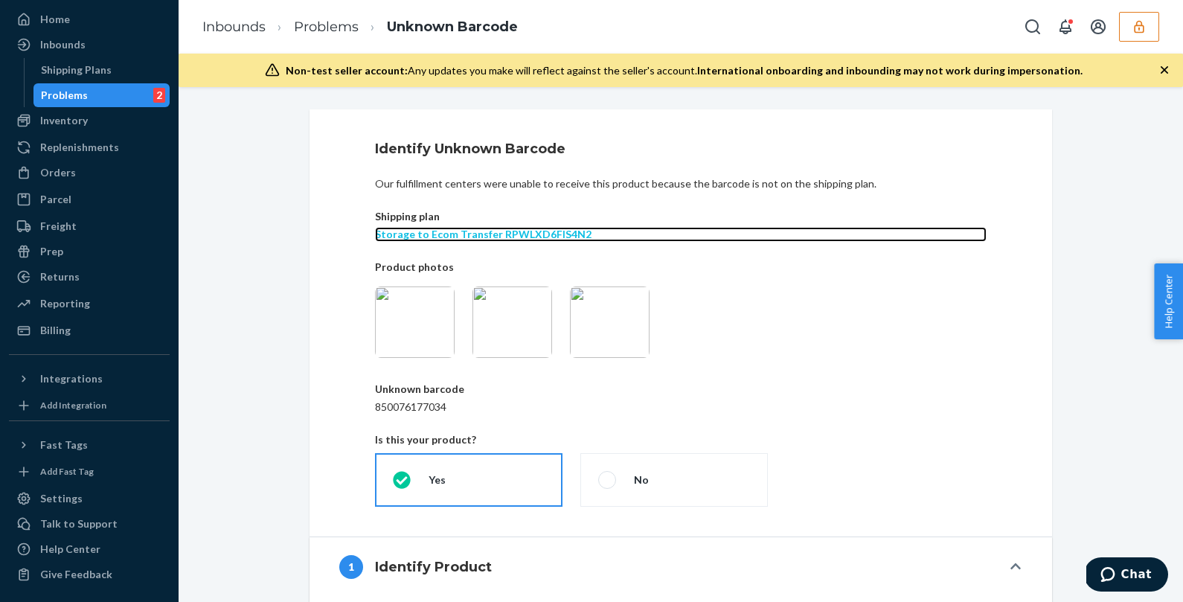
click at [473, 234] on p "Storage to Ecom Transfer RPWLXD6FIS4N2" at bounding box center [681, 234] width 612 height 15
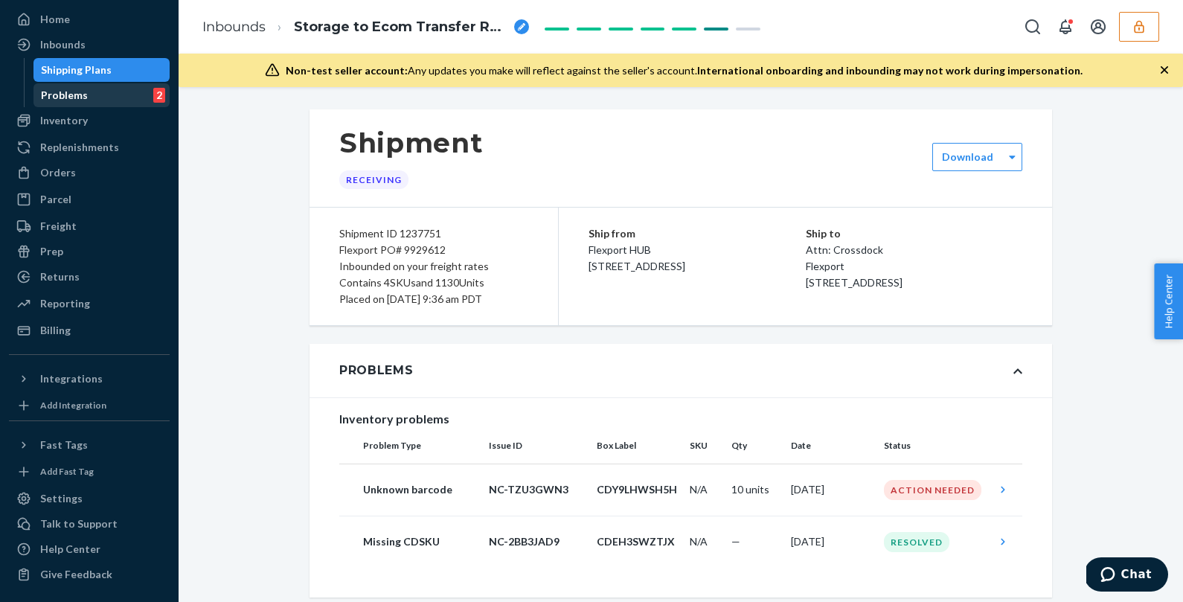
click at [120, 103] on div "Problems 2" at bounding box center [102, 95] width 134 height 21
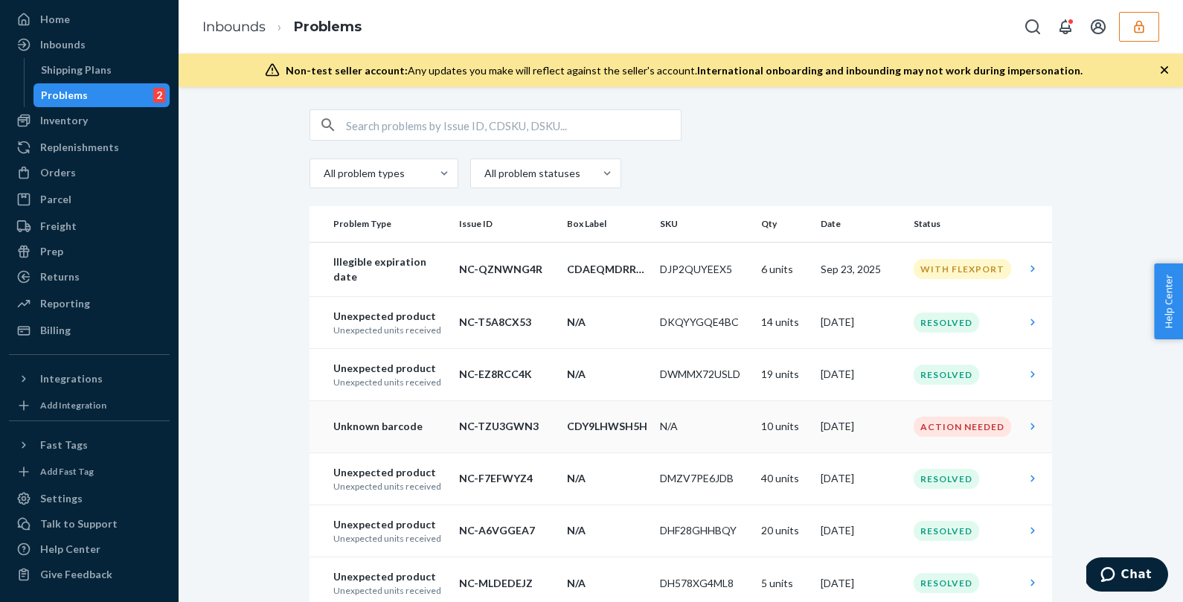
click at [423, 421] on p "Unknown barcode" at bounding box center [390, 426] width 114 height 15
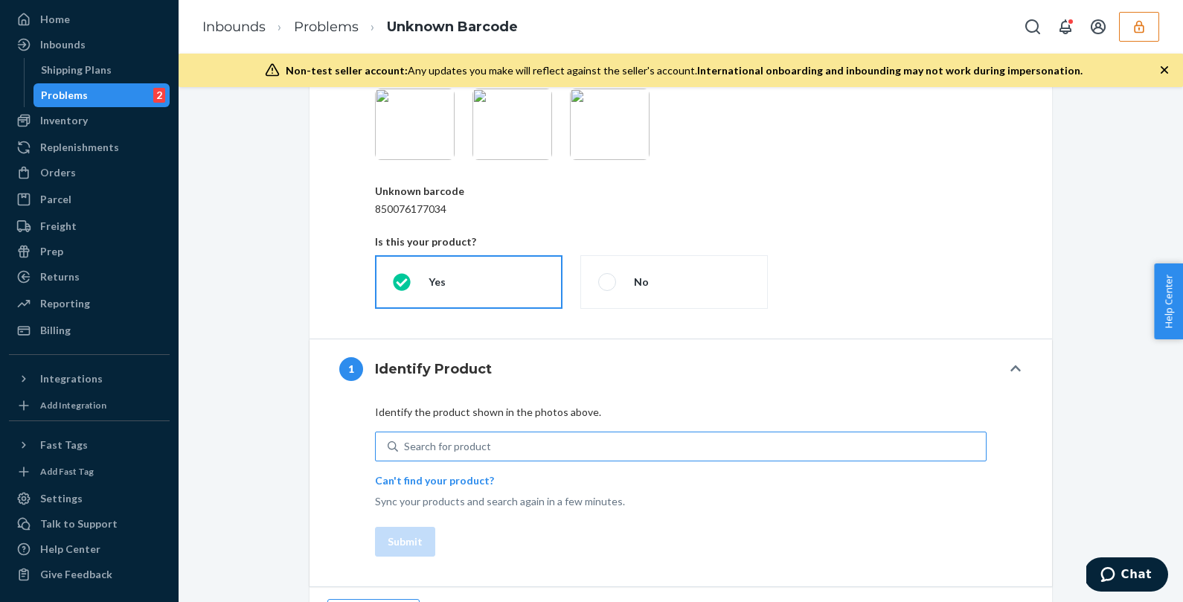
scroll to position [201, 0]
click at [467, 445] on div "Search for product" at bounding box center [447, 443] width 87 height 15
click at [406, 445] on input "0 results available. Use Up and Down to choose options, press Enter to select t…" at bounding box center [404, 443] width 1 height 15
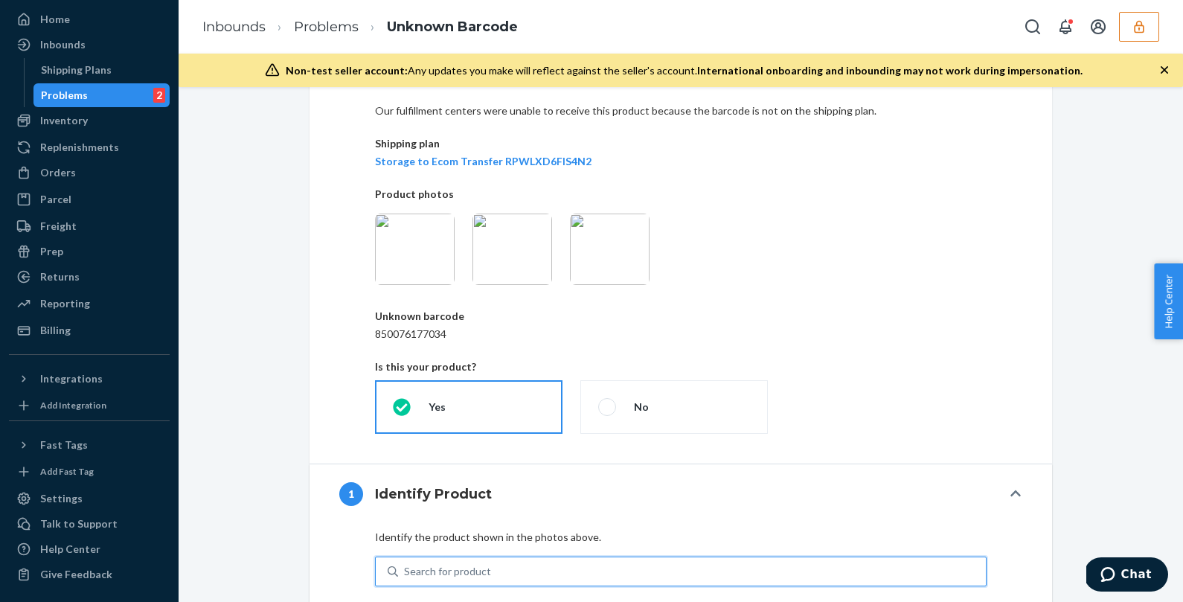
scroll to position [43, 0]
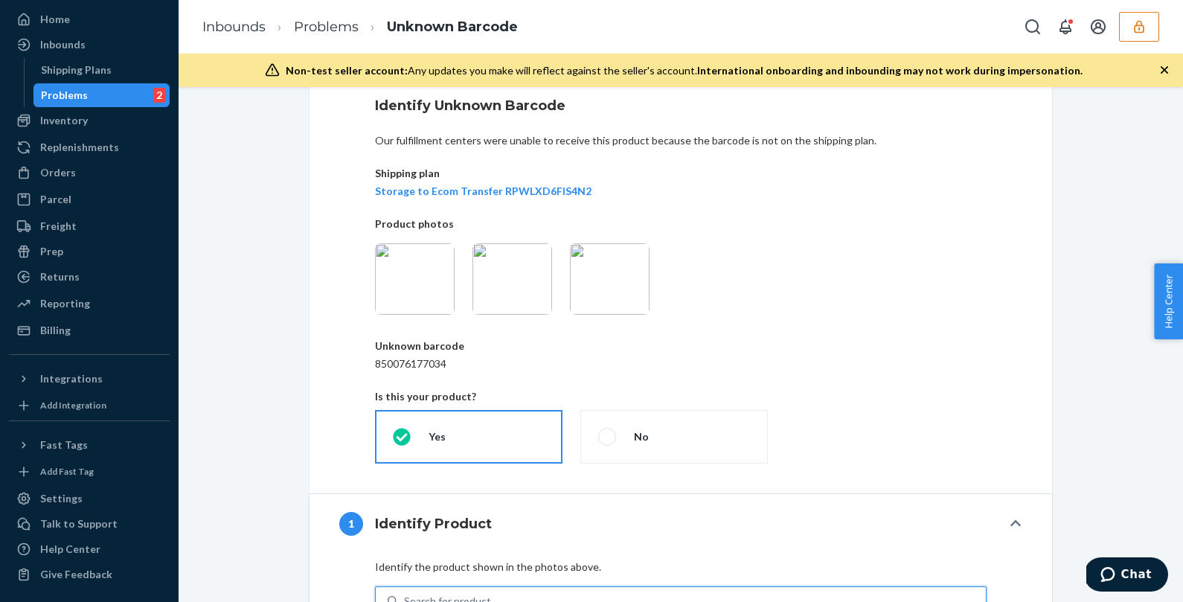
click at [512, 282] on img at bounding box center [513, 278] width 80 height 71
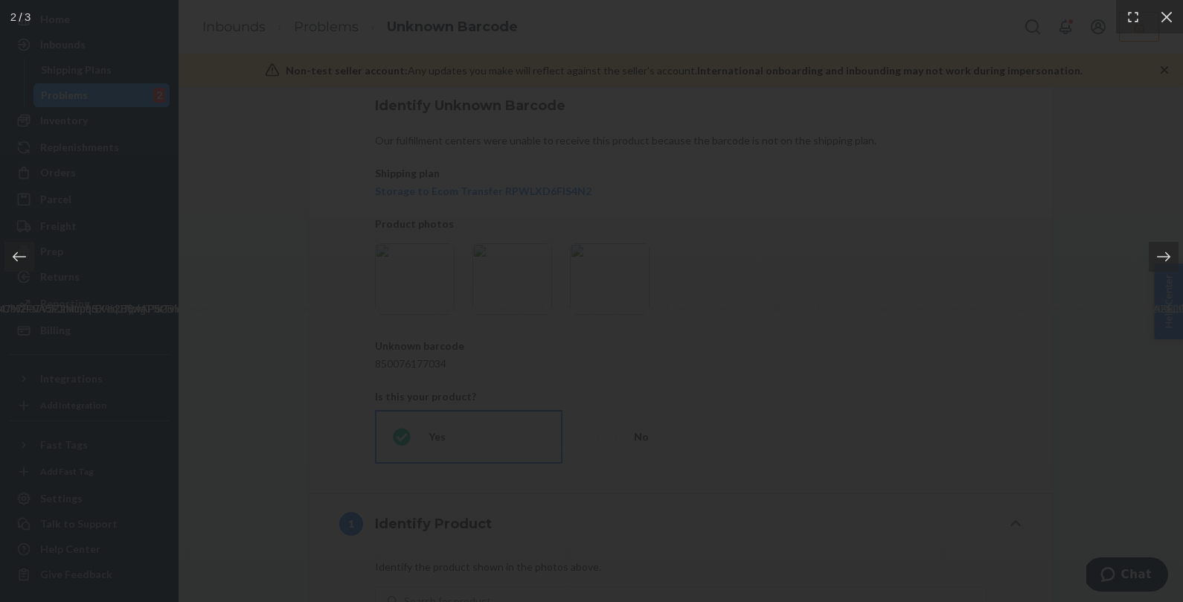
click at [901, 250] on div at bounding box center [591, 301] width 1183 height 602
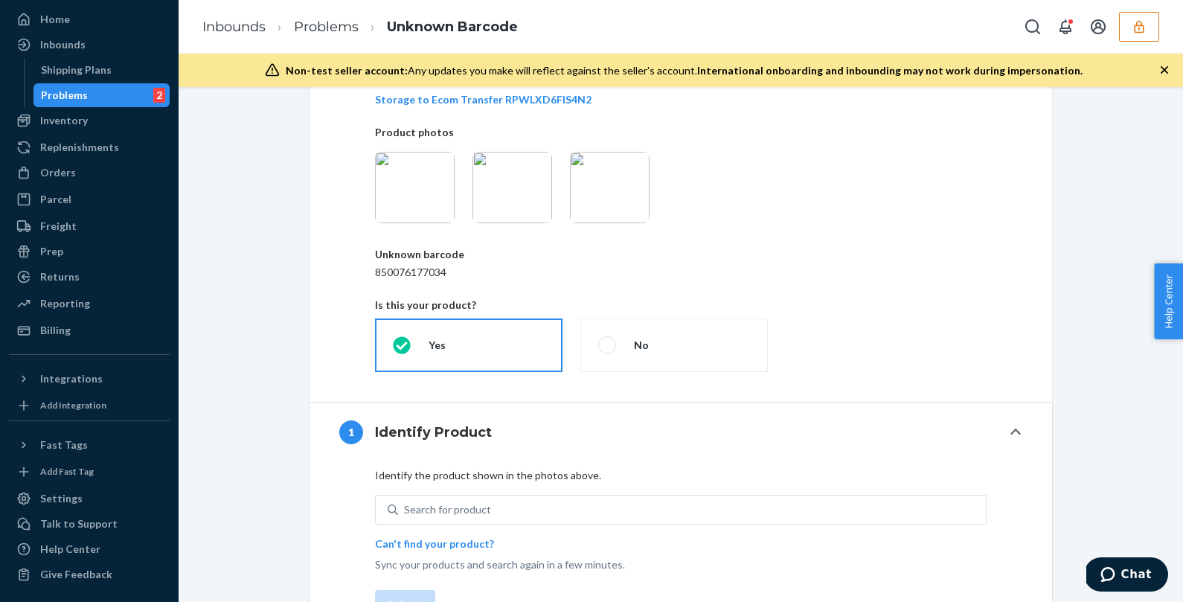
scroll to position [153, 0]
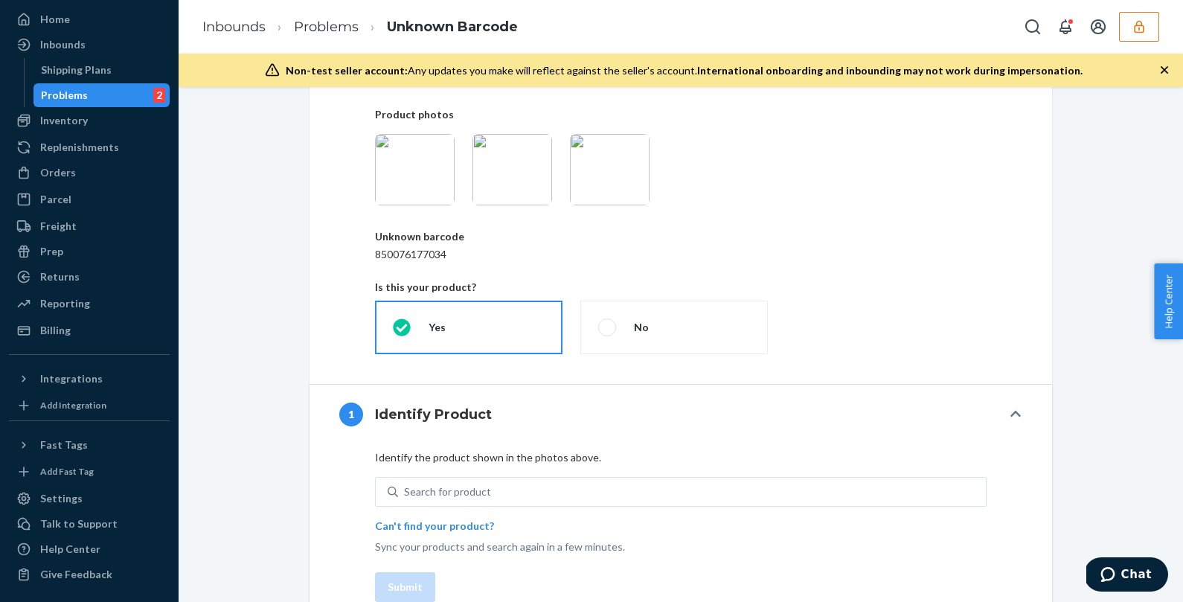
click at [394, 156] on img at bounding box center [415, 169] width 80 height 71
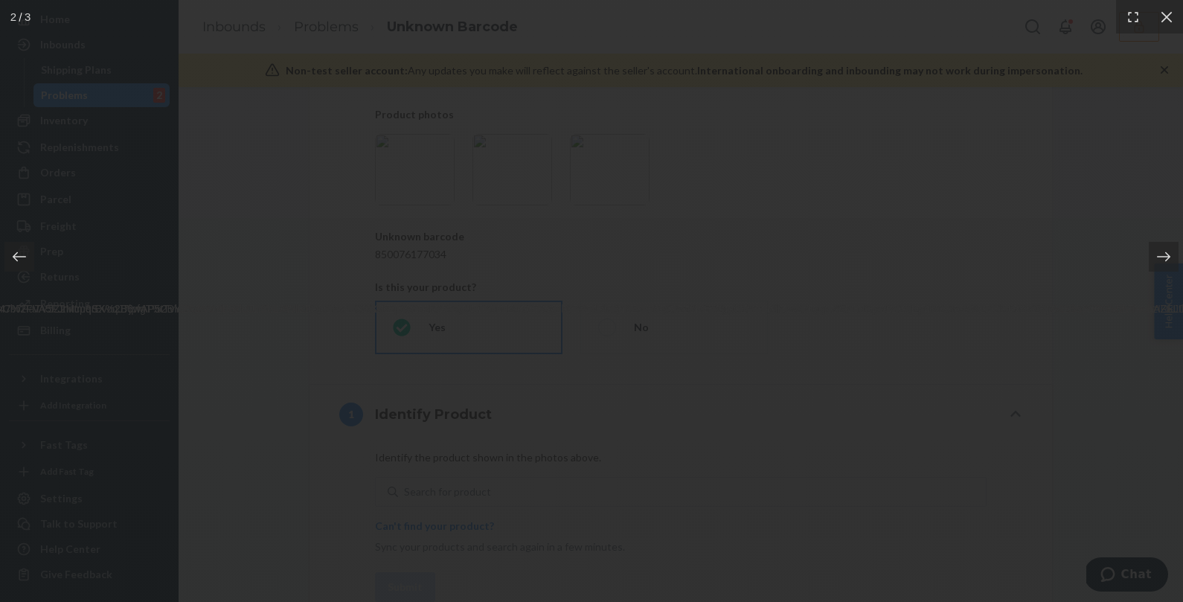
click at [613, 287] on img at bounding box center [591, 302] width 8727 height 30
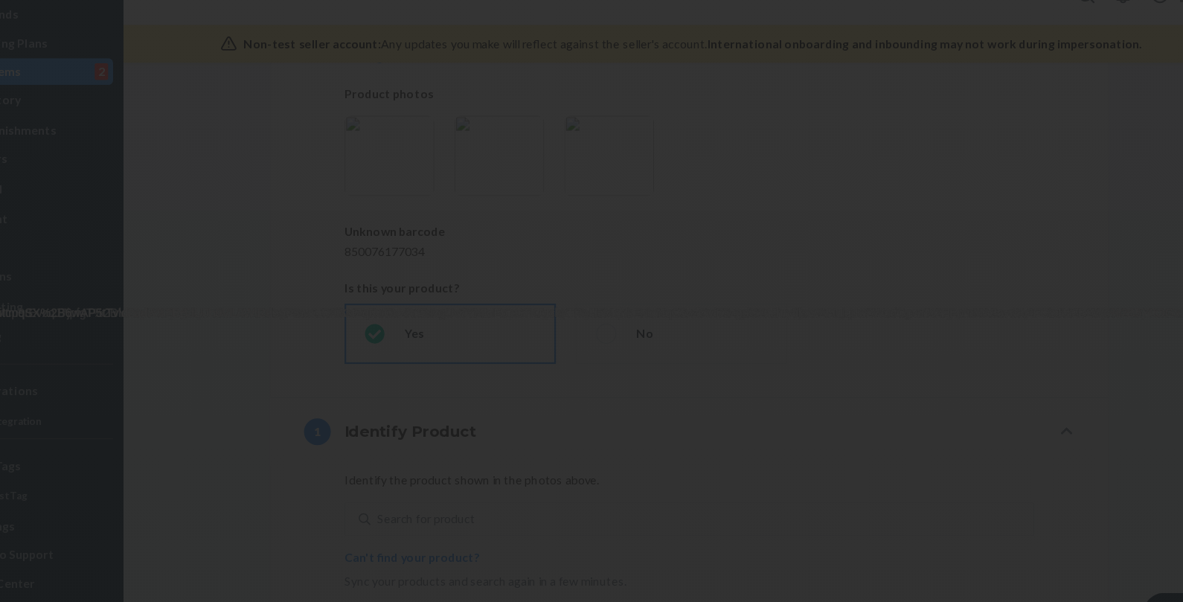
click at [1002, 268] on div at bounding box center [591, 301] width 1183 height 602
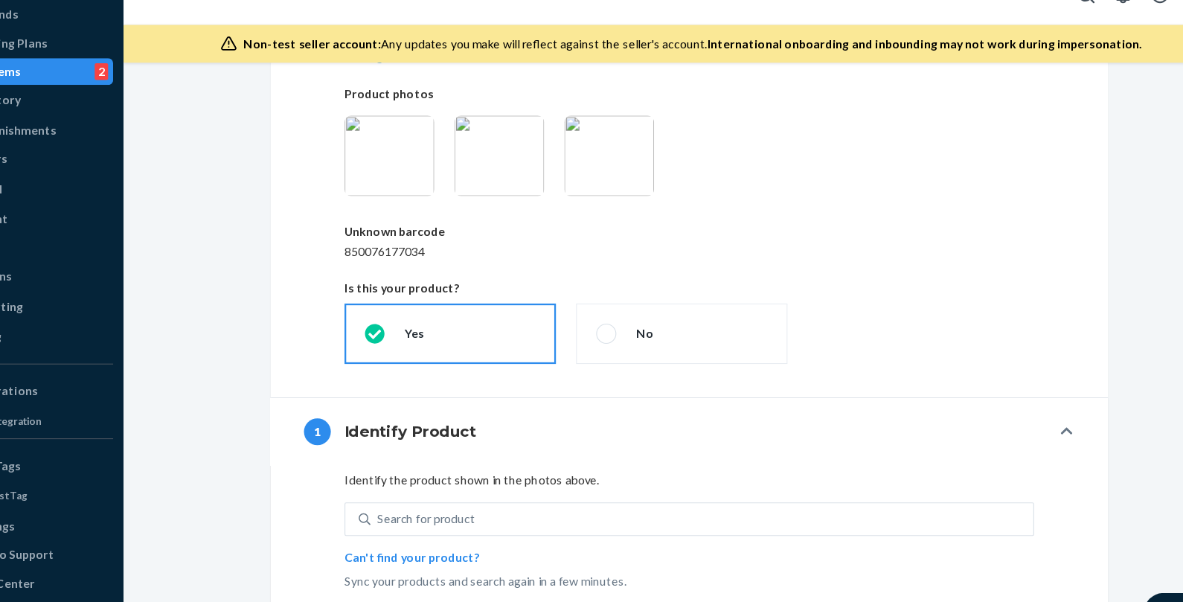
scroll to position [235, 0]
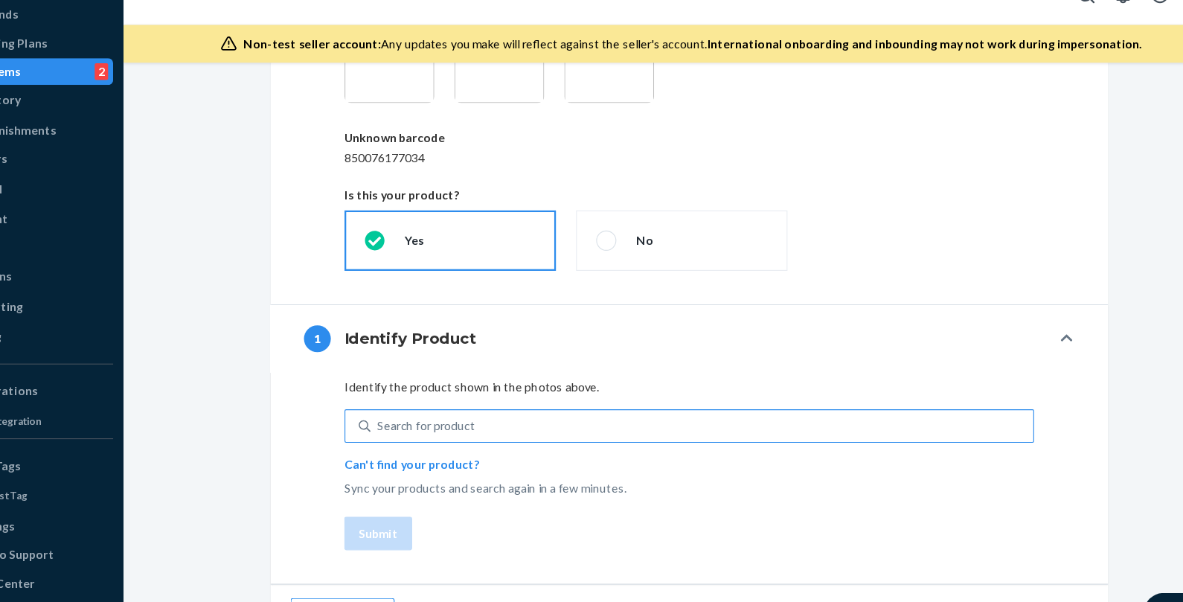
click at [479, 409] on div "Search for product" at bounding box center [447, 409] width 87 height 15
click at [406, 409] on input "Search for product" at bounding box center [404, 409] width 1 height 15
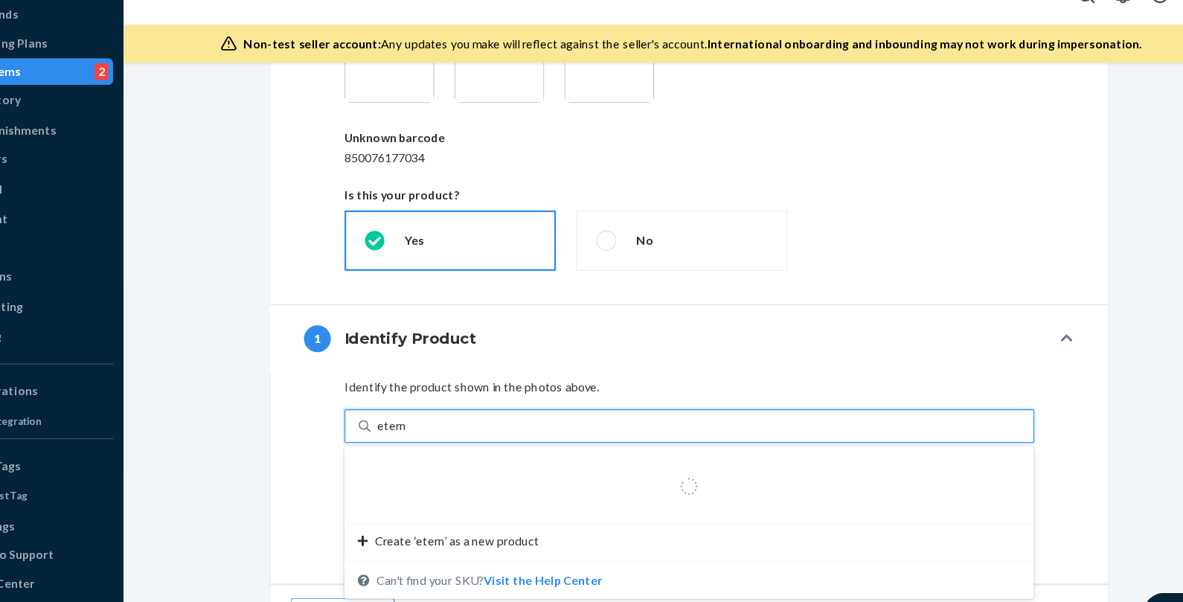
type input "eternal"
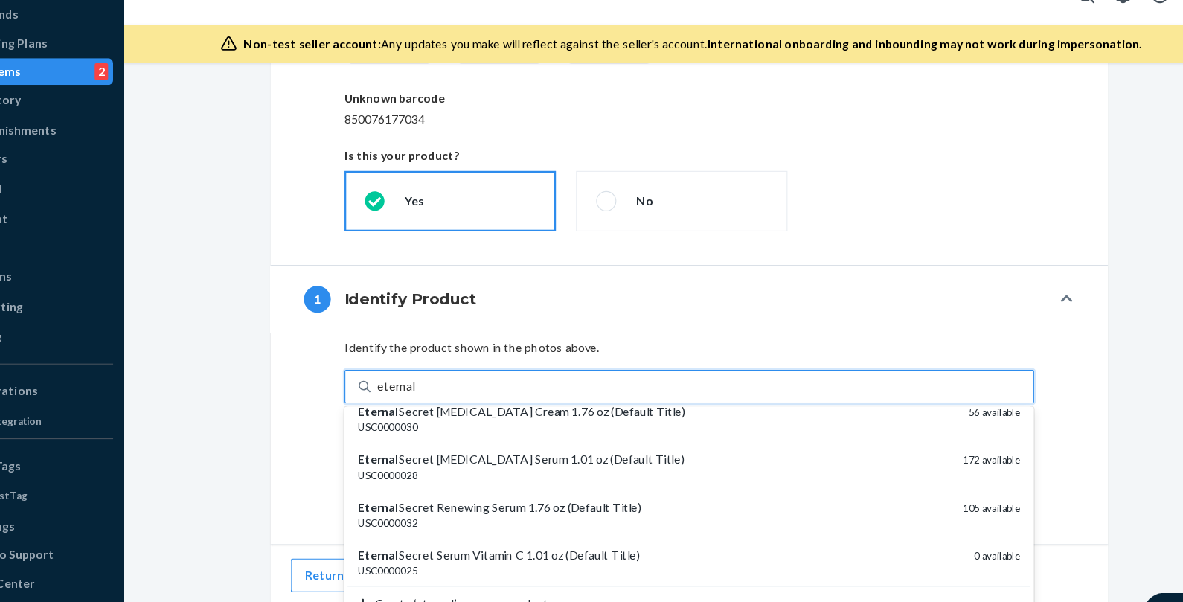
scroll to position [197, 0]
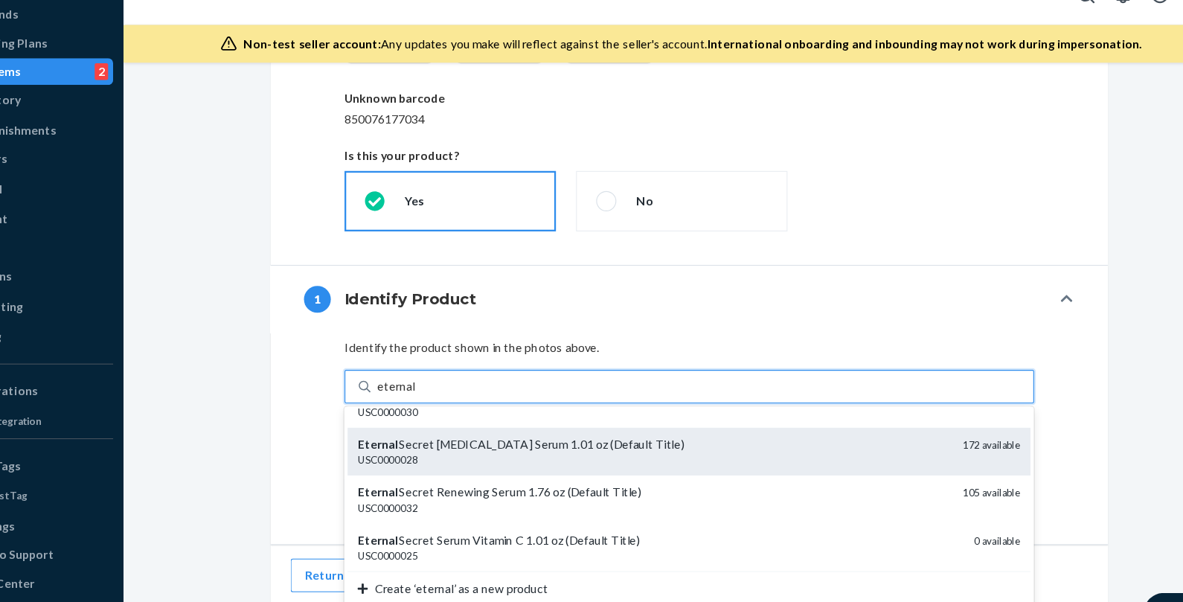
click at [522, 429] on div "Eternal Secret Retinol Palmitate Serum 1.01 oz (Default Title)" at bounding box center [649, 425] width 525 height 15
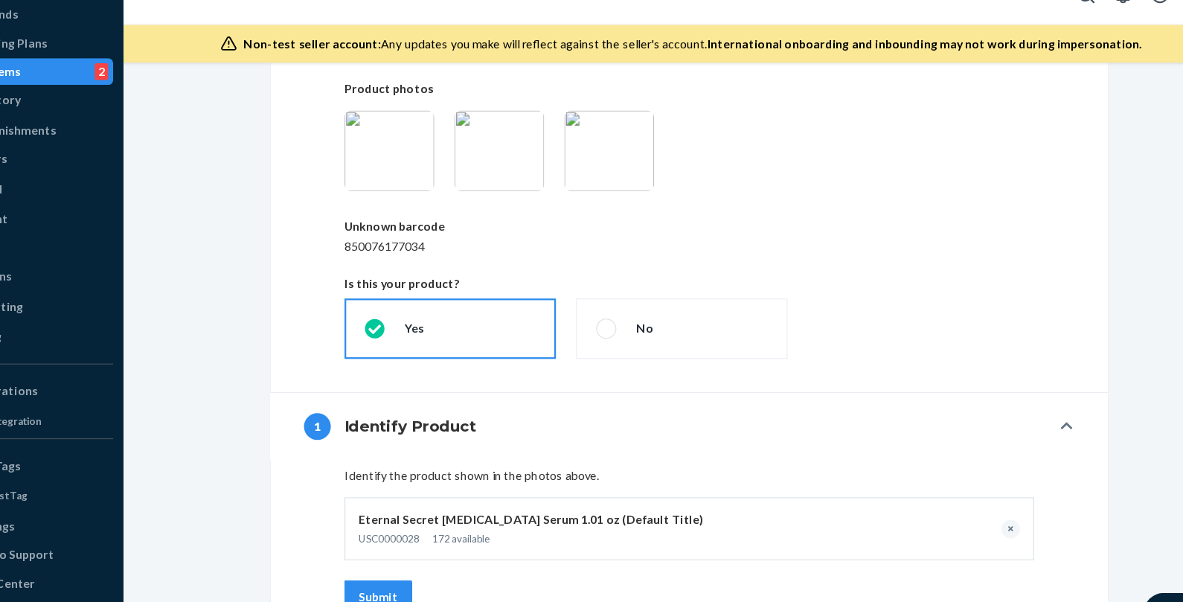
scroll to position [213, 0]
